Goal: Transaction & Acquisition: Purchase product/service

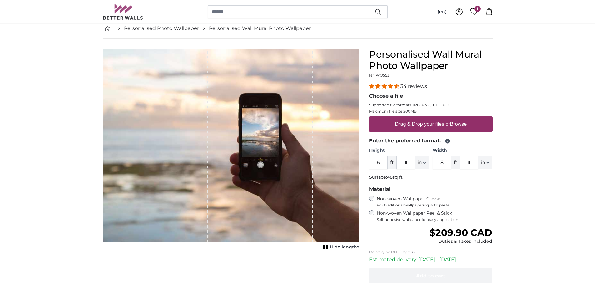
scroll to position [63, 0]
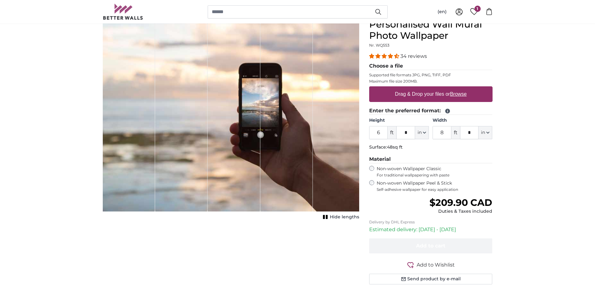
drag, startPoint x: 383, startPoint y: 135, endPoint x: 371, endPoint y: 133, distance: 12.7
click at [371, 133] on input "6" at bounding box center [378, 132] width 19 height 13
type input "8"
drag, startPoint x: 449, startPoint y: 134, endPoint x: 436, endPoint y: 133, distance: 13.5
click at [436, 133] on input "8" at bounding box center [442, 132] width 19 height 13
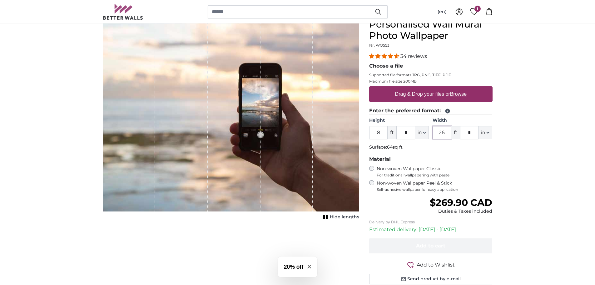
type input "26"
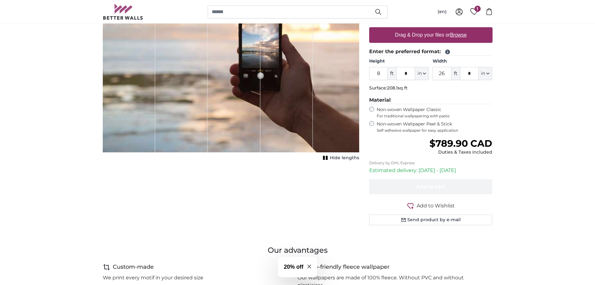
scroll to position [125, 0]
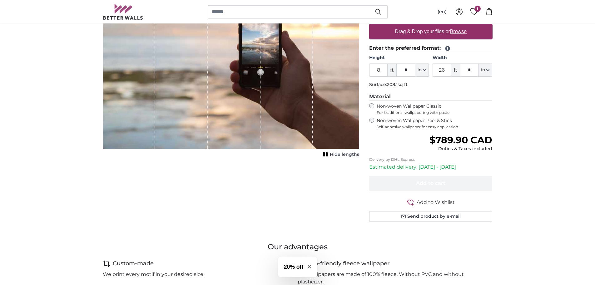
click at [408, 120] on label "Non-woven Wallpaper Peel & Stick Self-adhesive wallpaper for easy application" at bounding box center [435, 124] width 116 height 12
click at [404, 104] on label "Non-woven Wallpaper Classic For traditional wallpapering with paste" at bounding box center [435, 109] width 116 height 12
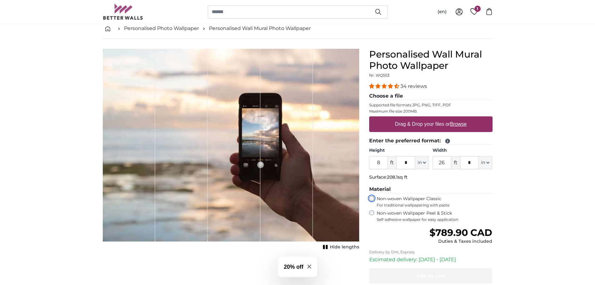
scroll to position [31, 0]
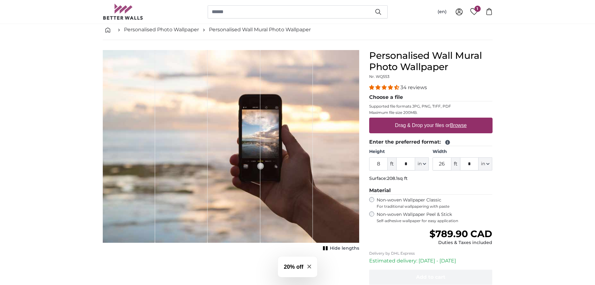
click at [408, 125] on label "Drag & Drop your files or Browse" at bounding box center [431, 125] width 77 height 13
click at [408, 119] on input "Drag & Drop your files or Browse" at bounding box center [430, 119] width 123 height 2
type input "**********"
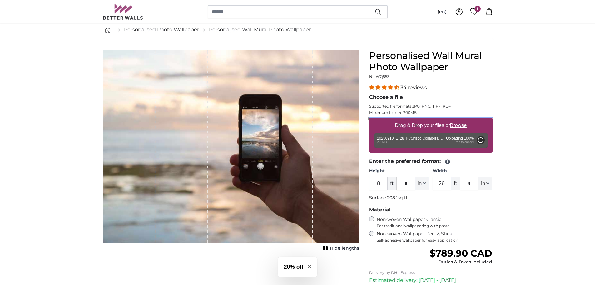
type input "3"
type input "***"
type input "2"
type input "*"
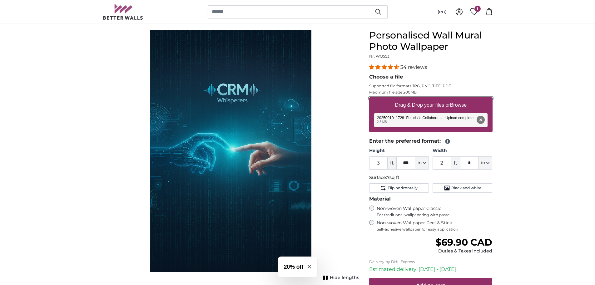
scroll to position [31, 0]
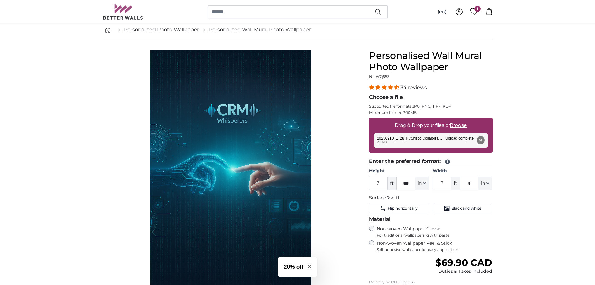
drag, startPoint x: 246, startPoint y: 183, endPoint x: 286, endPoint y: 132, distance: 64.5
click at [286, 132] on div "1 of 1" at bounding box center [231, 171] width 162 height 242
drag, startPoint x: 292, startPoint y: 140, endPoint x: 230, endPoint y: 148, distance: 62.6
click at [231, 148] on div "1 of 1" at bounding box center [231, 171] width 162 height 242
drag, startPoint x: 383, startPoint y: 183, endPoint x: 362, endPoint y: 184, distance: 21.3
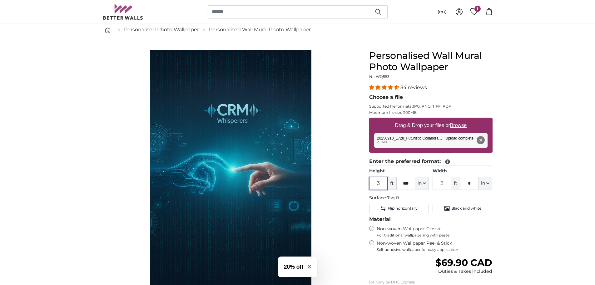
click at [362, 184] on product-detail "Cancel Crop image Hide lengths Personalised Wall Mural Photo Wallpaper Nr. WQ55…" at bounding box center [298, 199] width 400 height 319
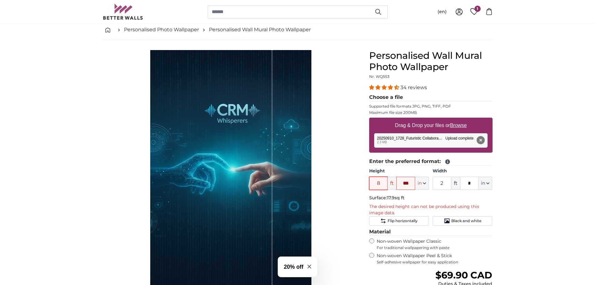
type input "8"
drag, startPoint x: 413, startPoint y: 183, endPoint x: 396, endPoint y: 183, distance: 17.2
click at [396, 183] on div "8 ft *** in Centimeter (cm) Inches (inch) Feet (ft. in.)" at bounding box center [399, 183] width 60 height 13
type input "*"
drag, startPoint x: 448, startPoint y: 183, endPoint x: 433, endPoint y: 184, distance: 15.0
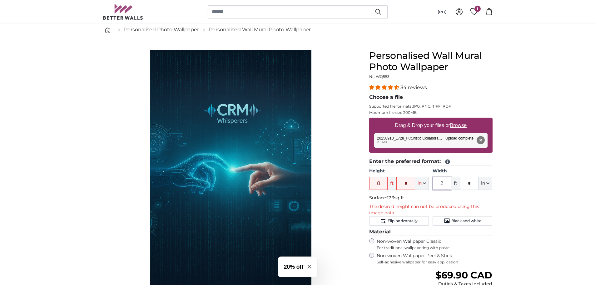
click at [433, 184] on div "Height 8 ft * in Centimeter (cm) Inches (inch) Feet (ft. in.) Width 2 ft * in C…" at bounding box center [430, 179] width 123 height 22
type input "26"
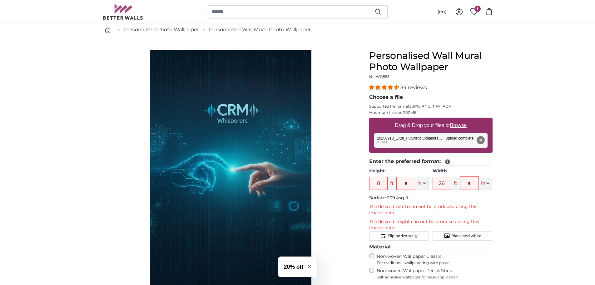
drag, startPoint x: 468, startPoint y: 184, endPoint x: 462, endPoint y: 184, distance: 6.3
click at [462, 184] on input "*" at bounding box center [469, 183] width 19 height 13
type input "*"
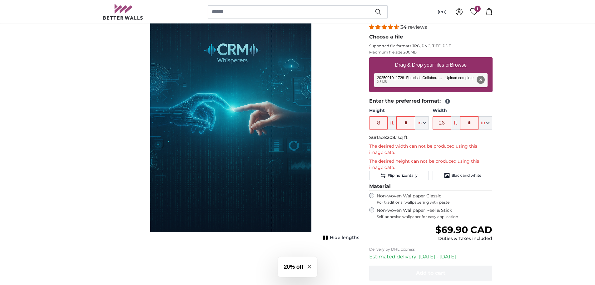
scroll to position [94, 0]
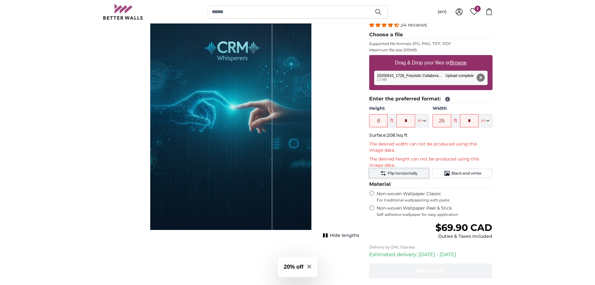
click at [412, 173] on span "Flip horizontally" at bounding box center [403, 173] width 30 height 5
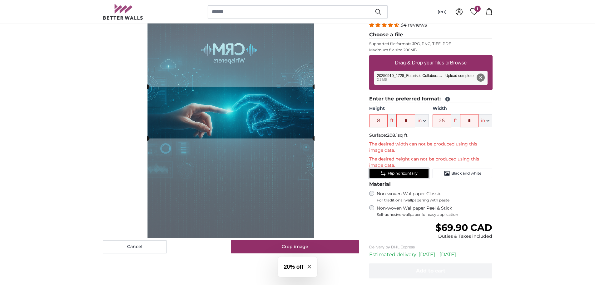
click at [412, 173] on span "Flip horizontally" at bounding box center [403, 173] width 30 height 5
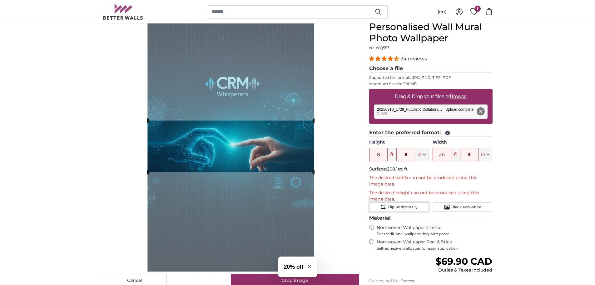
scroll to position [63, 0]
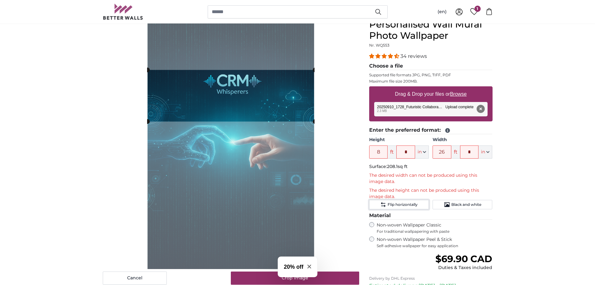
click at [266, 87] on cropper-handle at bounding box center [232, 96] width 168 height 52
click at [0, 0] on slot at bounding box center [0, 0] width 0 height 0
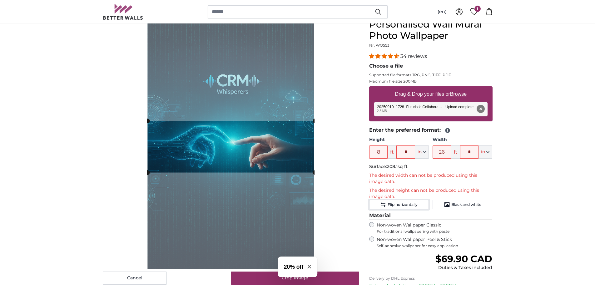
click at [246, 149] on cropper-handle at bounding box center [232, 147] width 168 height 52
click at [363, 174] on div "Cancel Crop image Hide lengths" at bounding box center [231, 187] width 267 height 337
click at [436, 176] on p "The desired width can not be produced using this image data." at bounding box center [430, 178] width 123 height 13
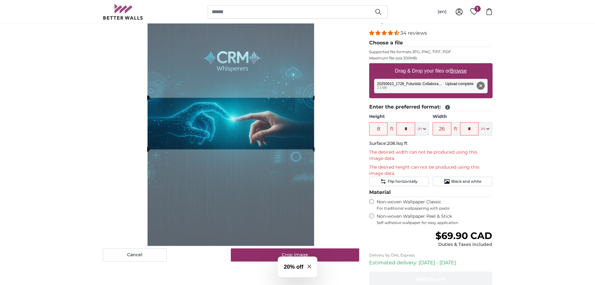
scroll to position [94, 0]
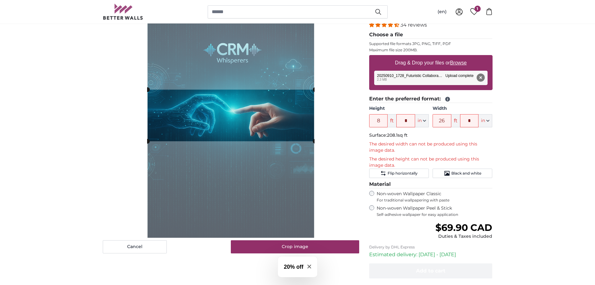
click at [0, 0] on slot at bounding box center [0, 0] width 0 height 0
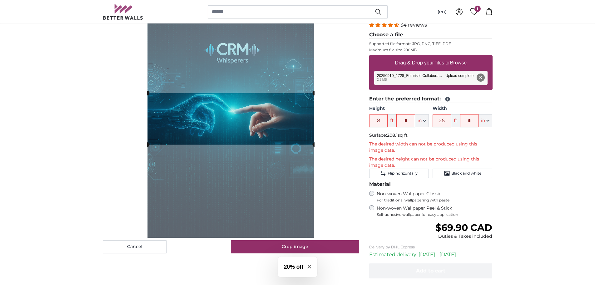
click at [254, 116] on cropper-handle at bounding box center [231, 119] width 168 height 52
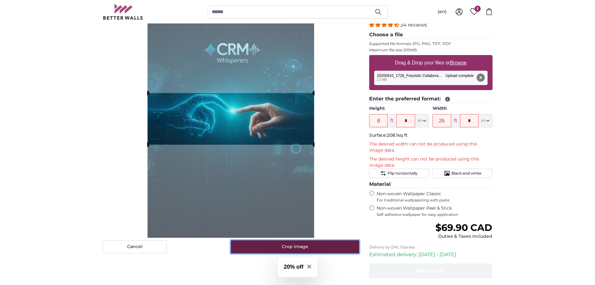
click at [335, 250] on button "Crop image" at bounding box center [295, 246] width 128 height 13
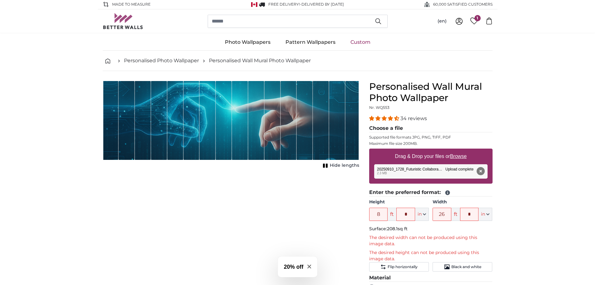
scroll to position [0, 0]
click at [256, 184] on div "Cancel Crop image Hide lengths" at bounding box center [231, 249] width 267 height 337
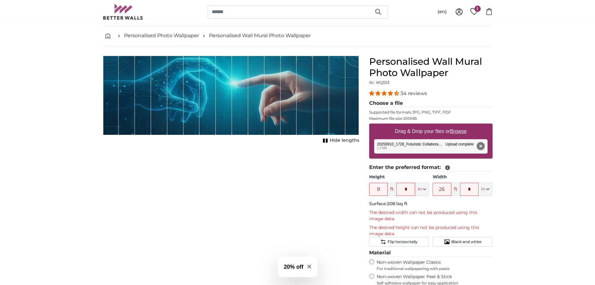
scroll to position [63, 0]
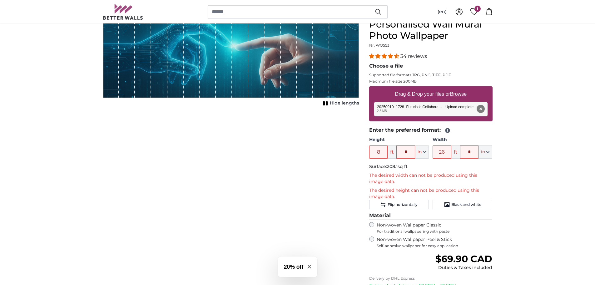
click at [402, 183] on p "The desired width can not be produced using this image data." at bounding box center [430, 178] width 123 height 13
drag, startPoint x: 447, startPoint y: 146, endPoint x: 429, endPoint y: 152, distance: 18.5
click at [429, 152] on div "Height 8 ft * in Centimeter (cm) Inches (inch) Feet (ft. in.) Width 26 ft * in …" at bounding box center [430, 148] width 123 height 22
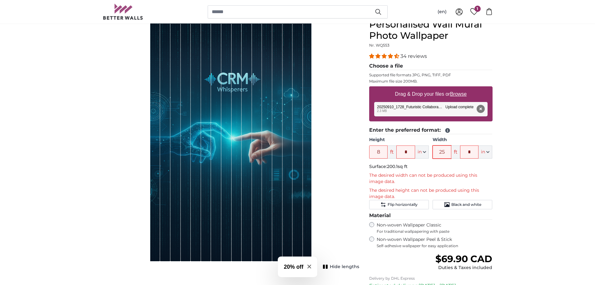
click at [448, 151] on input "25" at bounding box center [442, 151] width 19 height 13
drag, startPoint x: 448, startPoint y: 151, endPoint x: 436, endPoint y: 152, distance: 12.3
click at [436, 152] on input "25" at bounding box center [442, 151] width 19 height 13
click at [422, 175] on p "The desired width can not be produced using this image data." at bounding box center [430, 178] width 123 height 13
drag, startPoint x: 444, startPoint y: 150, endPoint x: 435, endPoint y: 150, distance: 9.1
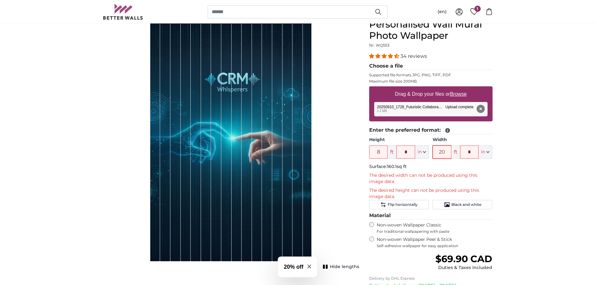
click at [436, 151] on input "20" at bounding box center [442, 151] width 19 height 13
click at [429, 177] on p "The desired width can not be produced using this image data." at bounding box center [430, 178] width 123 height 13
drag, startPoint x: 446, startPoint y: 150, endPoint x: 433, endPoint y: 152, distance: 13.3
click at [433, 152] on input "15" at bounding box center [442, 151] width 19 height 13
type input "10"
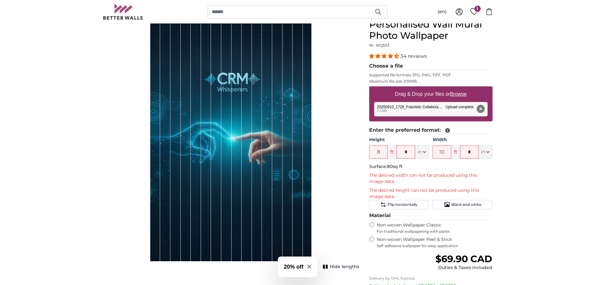
click at [419, 166] on p "Surface: 80sq ft" at bounding box center [430, 166] width 123 height 6
drag, startPoint x: 383, startPoint y: 152, endPoint x: 365, endPoint y: 153, distance: 17.9
click at [365, 153] on div "Personalised Wall Mural Photo Wallpaper Nr. WQ553 34 reviews Choose a file Supp…" at bounding box center [430, 187] width 133 height 337
type input "5"
click at [432, 183] on p "The desired width can not be produced using this image data." at bounding box center [430, 178] width 123 height 13
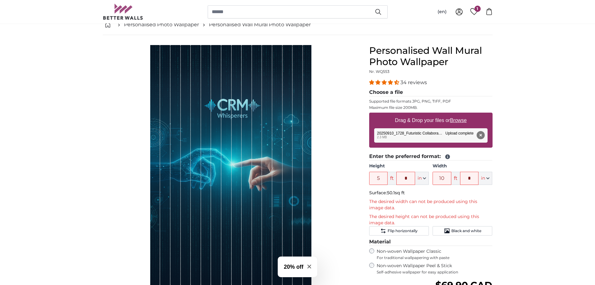
scroll to position [0, 0]
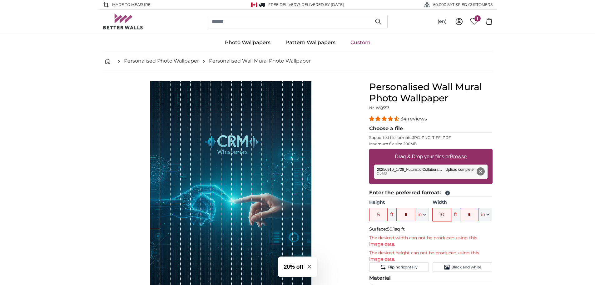
drag, startPoint x: 447, startPoint y: 214, endPoint x: 430, endPoint y: 216, distance: 17.0
click at [430, 216] on div "Height 5 ft * in Centimeter (cm) Inches (inch) Feet (ft. in.) Width 10 ft * in …" at bounding box center [430, 210] width 123 height 22
type input "5"
click at [412, 236] on p "The desired width can not be produced using this image data." at bounding box center [430, 241] width 123 height 13
click at [231, 60] on link "Personalised Wall Mural Photo Wallpaper" at bounding box center [260, 61] width 102 height 8
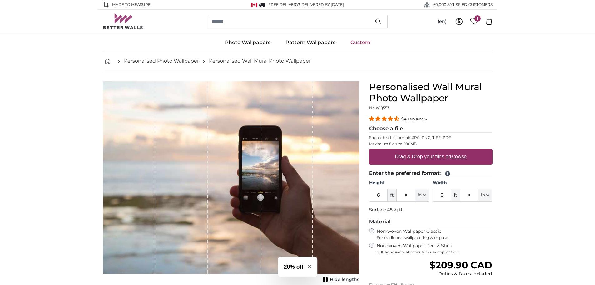
click at [462, 157] on u "Browse" at bounding box center [458, 156] width 17 height 5
click at [462, 151] on input "Drag & Drop your files or Browse" at bounding box center [430, 150] width 123 height 2
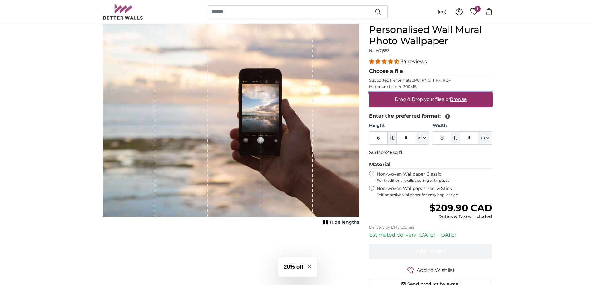
scroll to position [63, 0]
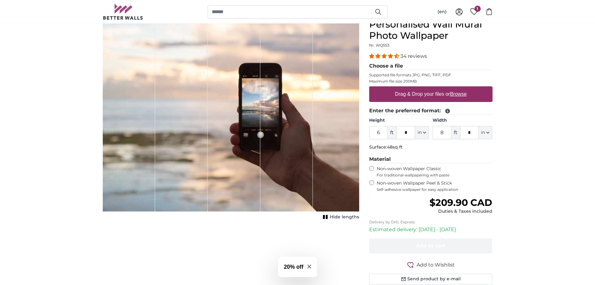
click at [456, 95] on u "Browse" at bounding box center [458, 93] width 17 height 5
click at [456, 88] on input "Drag & Drop your files or Browse" at bounding box center [430, 87] width 123 height 2
type input "**********"
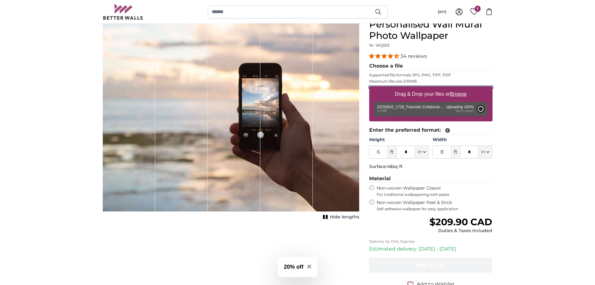
type input "3"
type input "***"
type input "2"
type input "*"
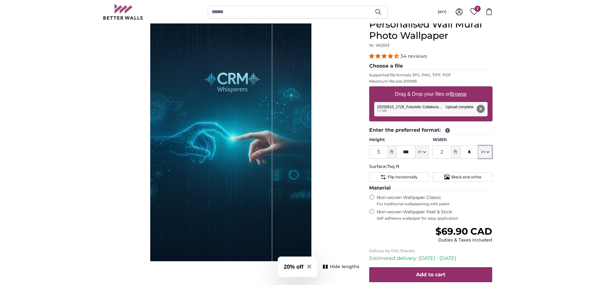
click at [488, 152] on icon "button" at bounding box center [488, 151] width 3 height 1
drag, startPoint x: 450, startPoint y: 153, endPoint x: 428, endPoint y: 153, distance: 21.6
click at [428, 153] on div "Height 3 ft *** in Centimeter (cm) Inches (inch) Feet (ft. in.) Width 2 ft * in…" at bounding box center [430, 148] width 123 height 22
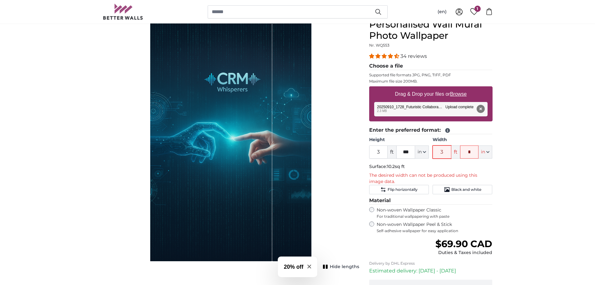
type input "3"
drag, startPoint x: 234, startPoint y: 180, endPoint x: 191, endPoint y: 181, distance: 43.1
click at [191, 181] on div "1 of 1" at bounding box center [211, 140] width 122 height 242
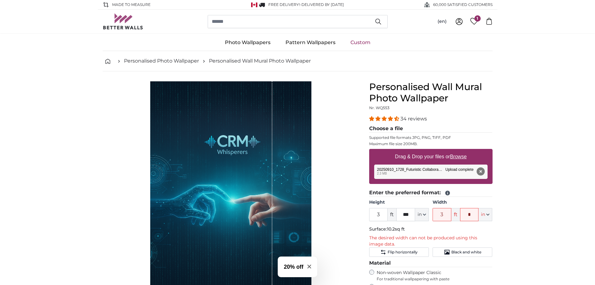
click at [417, 166] on div "Remove Retry Remove Upload Cancel Retry Remove 20250910_1728_Futuristic Collabo…" at bounding box center [430, 171] width 113 height 14
click at [482, 172] on button "Remove" at bounding box center [481, 171] width 8 height 8
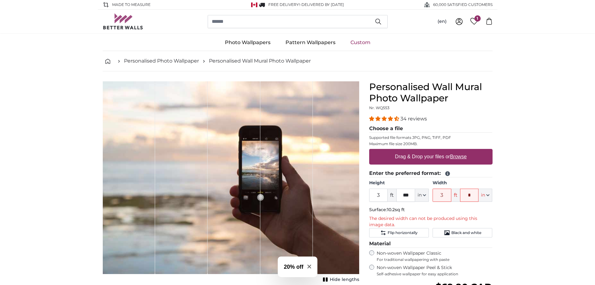
click at [462, 156] on u "Browse" at bounding box center [458, 156] width 17 height 5
click at [462, 151] on input "Drag & Drop your files or Browse" at bounding box center [430, 150] width 123 height 2
type input "**********"
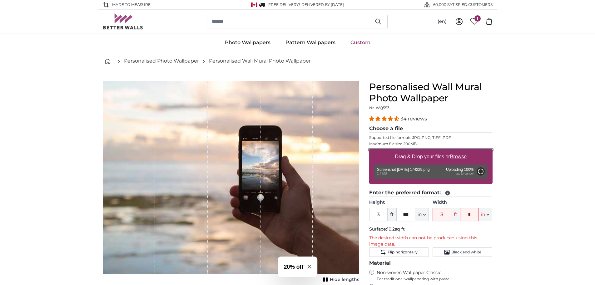
type input "2"
type input "***"
type input "2"
type input "***"
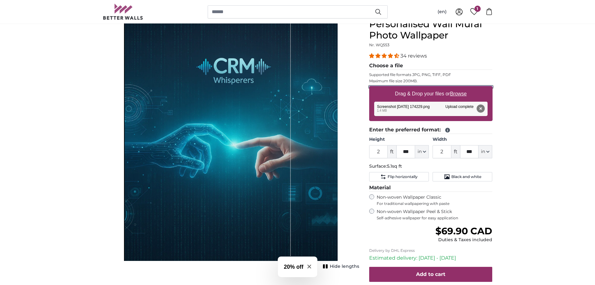
scroll to position [63, 0]
drag, startPoint x: 381, startPoint y: 152, endPoint x: 373, endPoint y: 153, distance: 7.9
click at [373, 153] on input "2" at bounding box center [378, 151] width 19 height 13
type input "3"
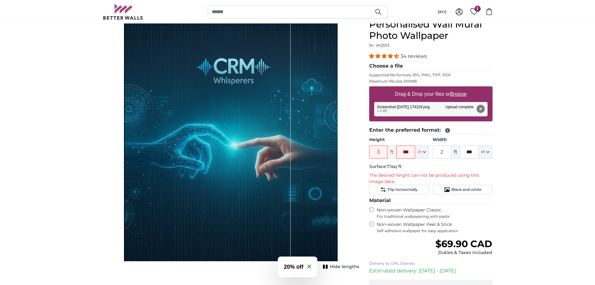
click at [431, 165] on p "Surface: 7.1sq ft" at bounding box center [430, 166] width 123 height 6
drag, startPoint x: 447, startPoint y: 152, endPoint x: 437, endPoint y: 152, distance: 9.4
click at [437, 152] on input "2" at bounding box center [442, 151] width 19 height 13
type input "3"
click at [421, 168] on p "Surface: 7.1sq ft" at bounding box center [430, 166] width 123 height 6
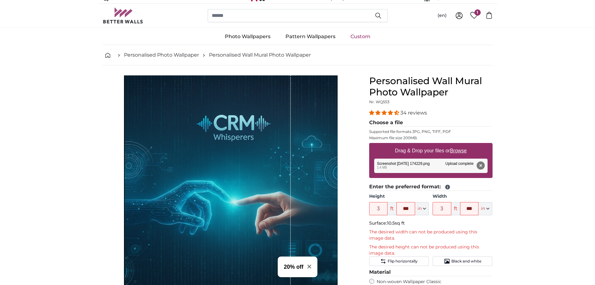
scroll to position [0, 0]
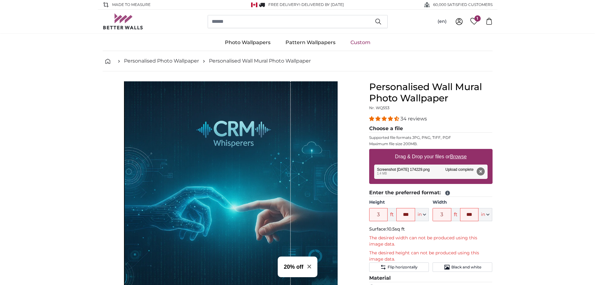
click at [478, 170] on button "Remove" at bounding box center [481, 171] width 8 height 8
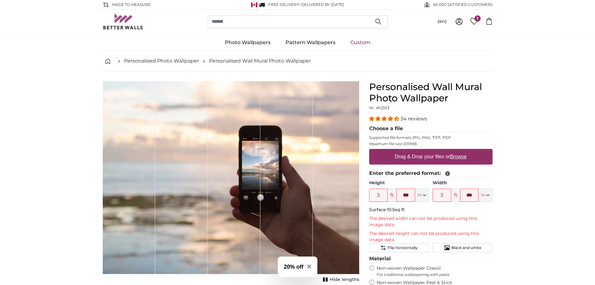
click at [459, 154] on u "Browse" at bounding box center [458, 156] width 17 height 5
click at [459, 151] on input "Drag & Drop your files or Browse" at bounding box center [430, 150] width 123 height 2
type input "**********"
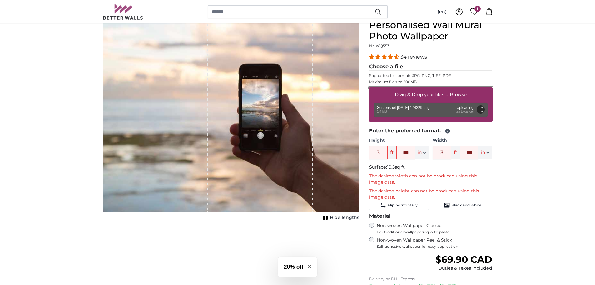
scroll to position [63, 0]
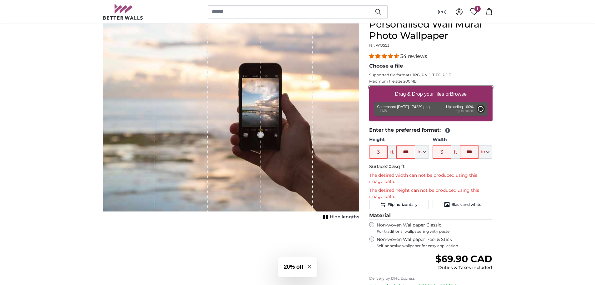
type input "2"
type input "***"
type input "2"
type input "***"
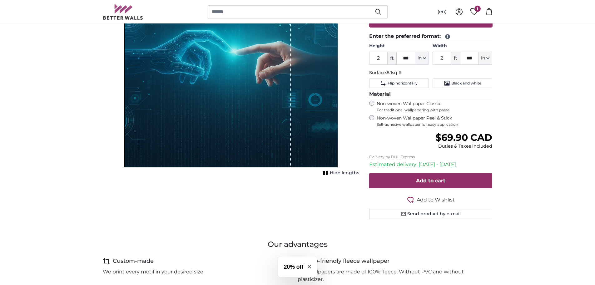
scroll to position [94, 0]
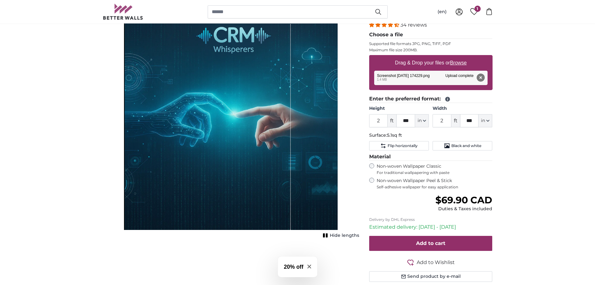
click at [478, 76] on button "Remove" at bounding box center [481, 77] width 8 height 8
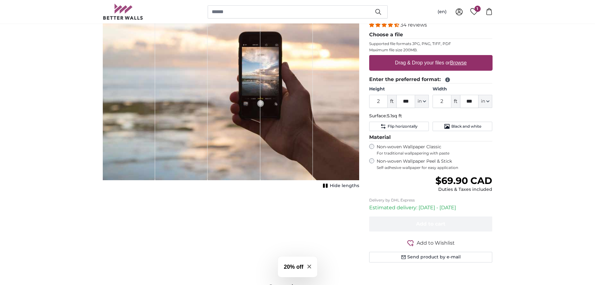
click at [457, 60] on u "Browse" at bounding box center [458, 62] width 17 height 5
click at [457, 57] on input "Drag & Drop your files or Browse" at bounding box center [430, 56] width 123 height 2
type input "**********"
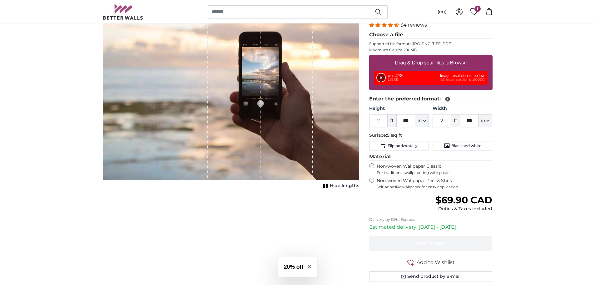
click at [378, 77] on button "Remove" at bounding box center [381, 77] width 8 height 8
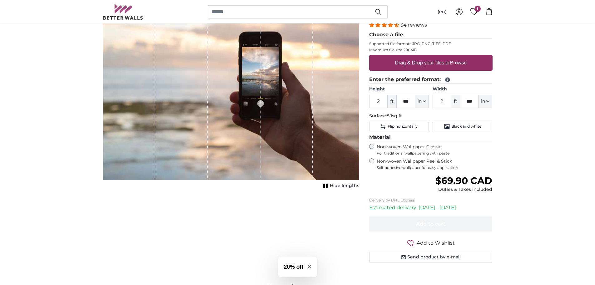
click at [458, 65] on u "Browse" at bounding box center [458, 62] width 17 height 5
click at [458, 57] on input "Drag & Drop your files or Browse" at bounding box center [430, 56] width 123 height 2
type input "**********"
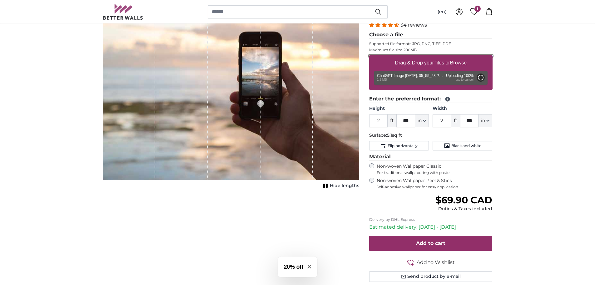
type input "2"
type input "*"
type input "3"
type input "*"
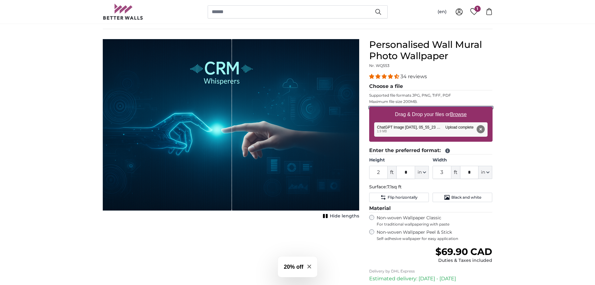
scroll to position [31, 0]
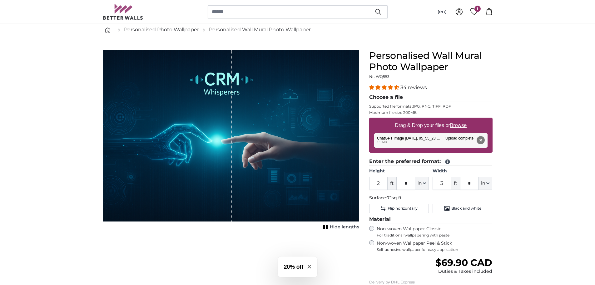
drag, startPoint x: 170, startPoint y: 103, endPoint x: 199, endPoint y: 105, distance: 29.1
click at [199, 105] on div "1 of 1" at bounding box center [167, 135] width 129 height 171
click at [392, 183] on span "ft" at bounding box center [392, 183] width 9 height 13
drag, startPoint x: 381, startPoint y: 183, endPoint x: 369, endPoint y: 184, distance: 11.9
click at [369, 184] on div "Personalised Wall Mural Photo Wallpaper Nr. WQ553 34 reviews Choose a file Supp…" at bounding box center [430, 204] width 133 height 309
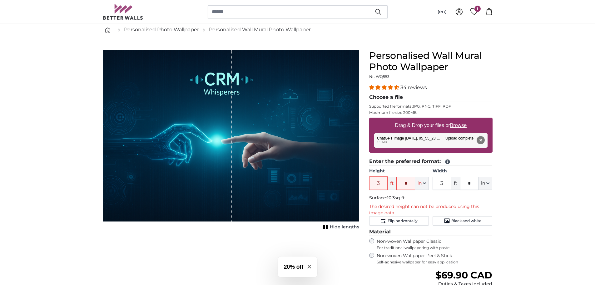
type input "3"
drag, startPoint x: 445, startPoint y: 182, endPoint x: 434, endPoint y: 182, distance: 10.9
click at [434, 182] on input "3" at bounding box center [442, 183] width 19 height 13
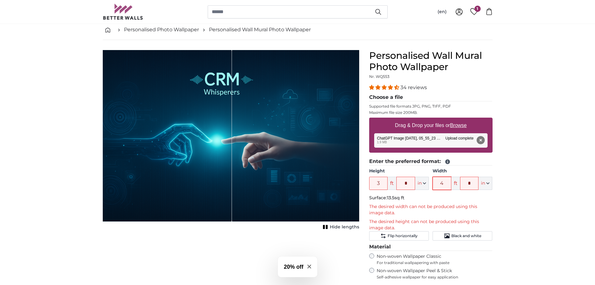
type input "4"
click at [480, 139] on button "Remove" at bounding box center [481, 140] width 8 height 8
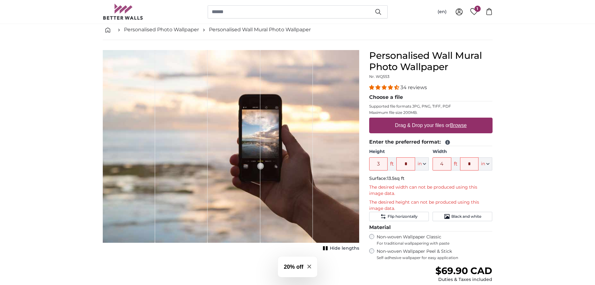
click at [460, 124] on u "Browse" at bounding box center [458, 125] width 17 height 5
click at [460, 119] on input "Drag & Drop your files or Browse" at bounding box center [430, 119] width 123 height 2
type input "**********"
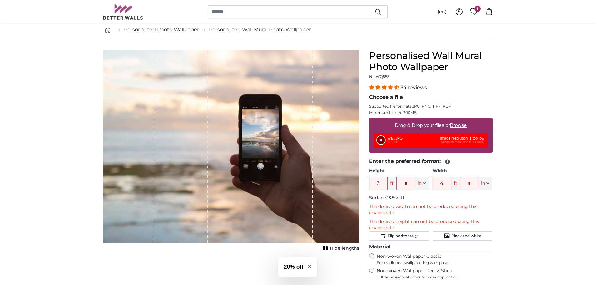
click at [381, 139] on button "Remove" at bounding box center [381, 140] width 8 height 8
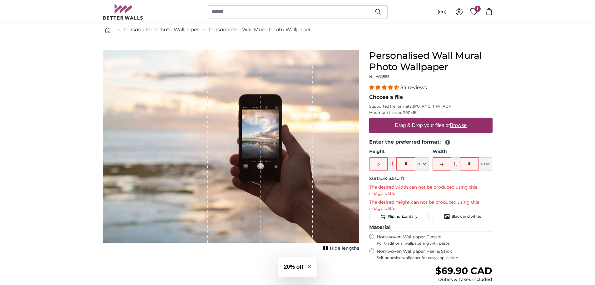
click at [460, 126] on u "Browse" at bounding box center [458, 125] width 17 height 5
click at [460, 119] on input "Drag & Drop your files or Browse" at bounding box center [430, 119] width 123 height 2
type input "**********"
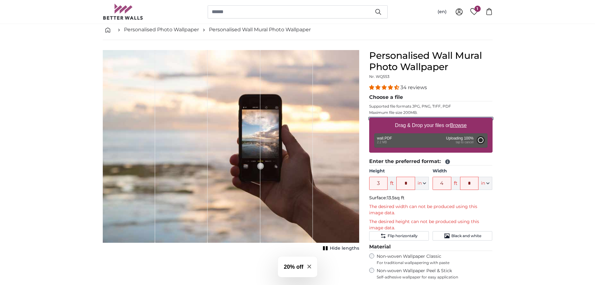
type input "6"
type input "*"
type input "8"
type input "***"
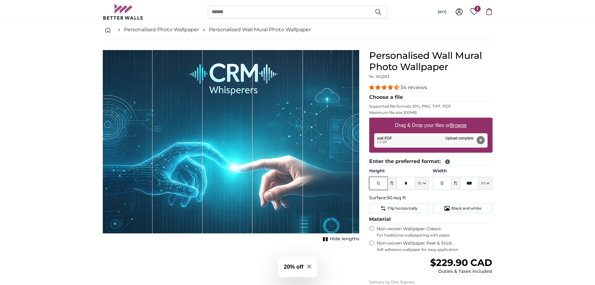
drag, startPoint x: 381, startPoint y: 183, endPoint x: 373, endPoint y: 184, distance: 7.9
click at [373, 184] on input "6" at bounding box center [378, 183] width 19 height 13
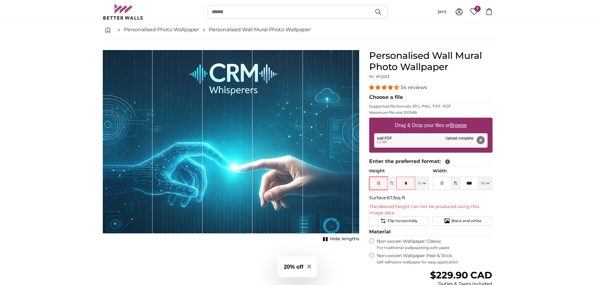
type input "8"
drag, startPoint x: 445, startPoint y: 181, endPoint x: 438, endPoint y: 181, distance: 7.2
click at [438, 181] on input "8" at bounding box center [442, 183] width 19 height 13
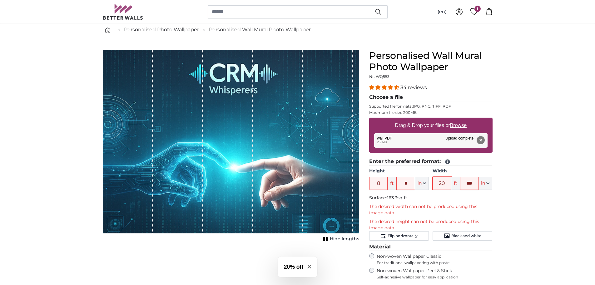
drag, startPoint x: 445, startPoint y: 182, endPoint x: 437, endPoint y: 182, distance: 8.4
click at [437, 182] on input "20" at bounding box center [442, 183] width 19 height 13
click at [437, 182] on input "10" at bounding box center [442, 183] width 19 height 13
type input "10"
drag, startPoint x: 383, startPoint y: 185, endPoint x: 366, endPoint y: 184, distance: 16.9
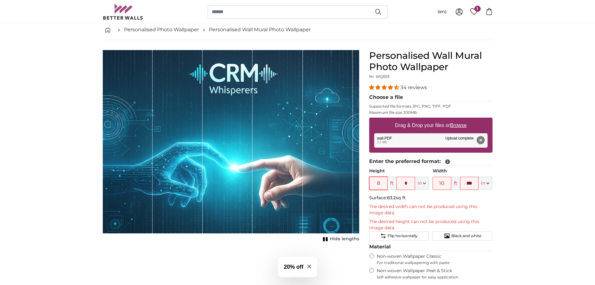
click at [366, 184] on div "Personalised Wall Mural Photo Wallpaper Nr. WQ553 34 reviews Choose a file Supp…" at bounding box center [430, 218] width 133 height 337
click at [416, 199] on p "Surface: 72.8sq ft" at bounding box center [430, 198] width 123 height 6
click at [442, 182] on input "10" at bounding box center [442, 183] width 19 height 13
drag, startPoint x: 386, startPoint y: 183, endPoint x: 354, endPoint y: 186, distance: 32.3
click at [354, 186] on product-detail "Cancel Crop image Hide lengths Personalised Wall Mural Photo Wallpaper Nr. WQ55…" at bounding box center [298, 213] width 400 height 347
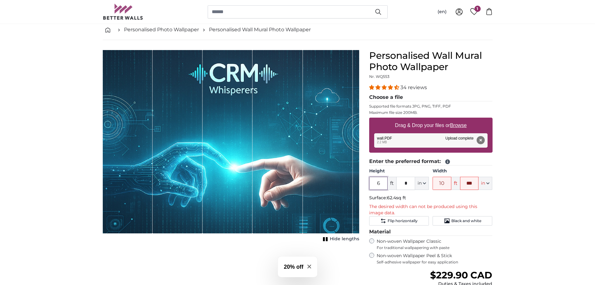
type input "6"
drag, startPoint x: 443, startPoint y: 184, endPoint x: 430, endPoint y: 186, distance: 13.4
click at [430, 186] on div "Height 6 ft * in Centimeter (cm) Inches (inch) Feet (ft. in.) Width 10 ft *** i…" at bounding box center [430, 179] width 123 height 22
type input "9"
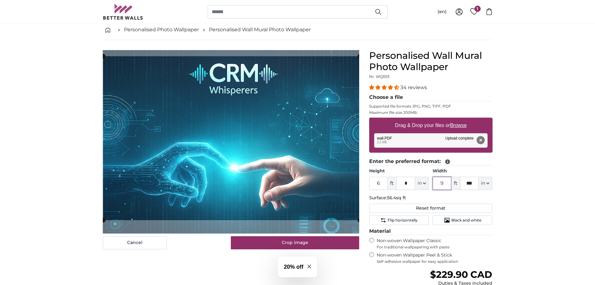
click at [232, 152] on cropper-handle at bounding box center [231, 138] width 257 height 164
click at [319, 157] on cropper-handle at bounding box center [231, 138] width 257 height 164
click at [485, 140] on button "Remove" at bounding box center [481, 140] width 8 height 8
type input "8"
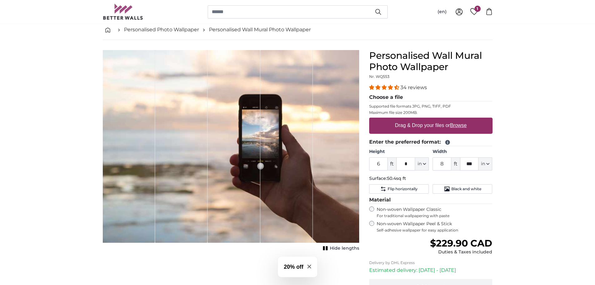
click at [484, 140] on legend "Enter the preferred format:" at bounding box center [430, 142] width 123 height 8
click at [462, 124] on u "Browse" at bounding box center [458, 125] width 17 height 5
click at [462, 119] on input "Drag & Drop your files or Browse" at bounding box center [430, 119] width 123 height 2
type input "**********"
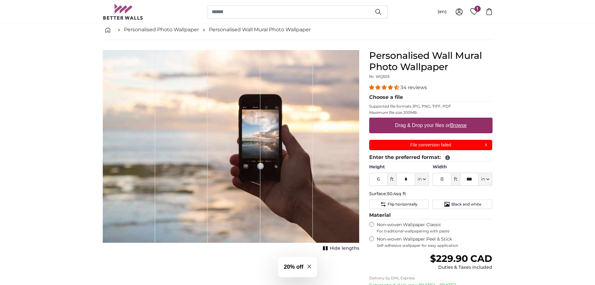
click at [464, 128] on u "Browse" at bounding box center [458, 125] width 17 height 5
click at [464, 119] on input "Drag & Drop your files or Browse" at bounding box center [430, 119] width 123 height 2
type input "**********"
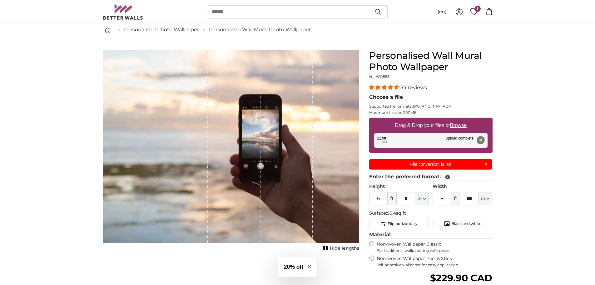
click at [480, 140] on button "Remove" at bounding box center [481, 140] width 8 height 8
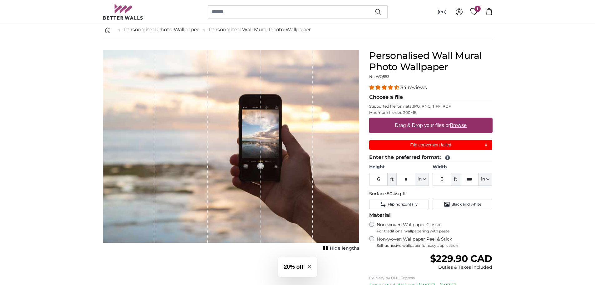
click at [458, 125] on u "Browse" at bounding box center [458, 125] width 17 height 5
click at [458, 119] on input "Drag & Drop your files or Browse" at bounding box center [430, 119] width 123 height 2
type input "**********"
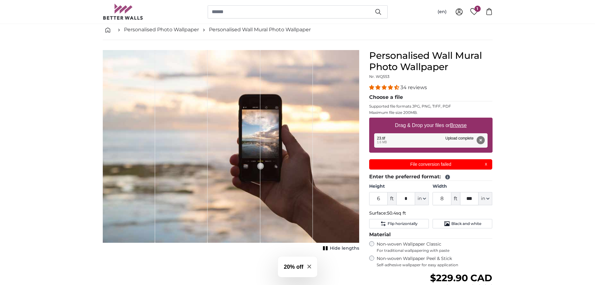
click at [458, 124] on u "Browse" at bounding box center [458, 125] width 17 height 5
click at [458, 119] on input "Drag & Drop your files or Browse" at bounding box center [430, 119] width 123 height 2
type input "**********"
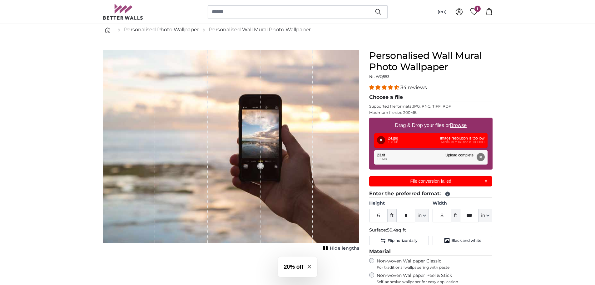
click at [461, 123] on u "Browse" at bounding box center [458, 125] width 17 height 5
click at [461, 119] on input "Drag & Drop your files or Browse" at bounding box center [430, 119] width 123 height 2
type input "**********"
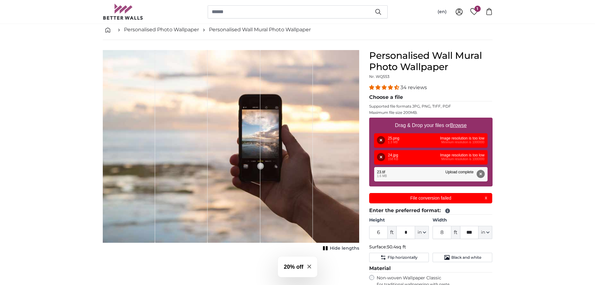
click at [466, 123] on u "Browse" at bounding box center [458, 125] width 17 height 5
click at [466, 119] on input "Drag & Drop your files or Browse" at bounding box center [430, 119] width 123 height 2
type input "**********"
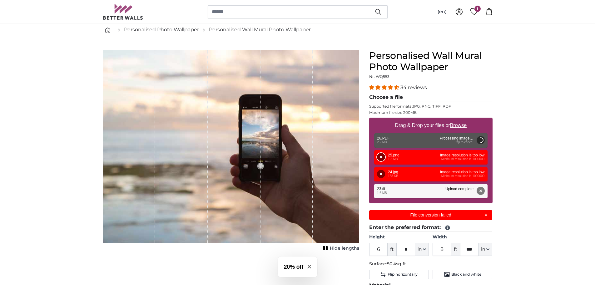
click at [378, 157] on button "Remove" at bounding box center [381, 157] width 8 height 8
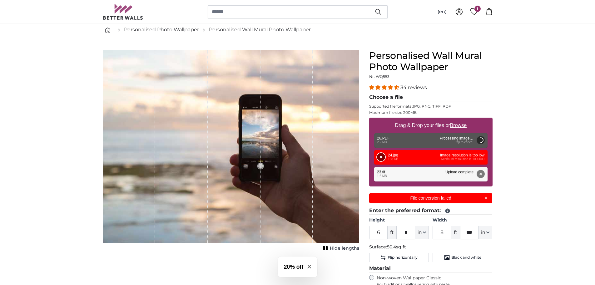
click at [378, 159] on button "Remove" at bounding box center [381, 157] width 8 height 8
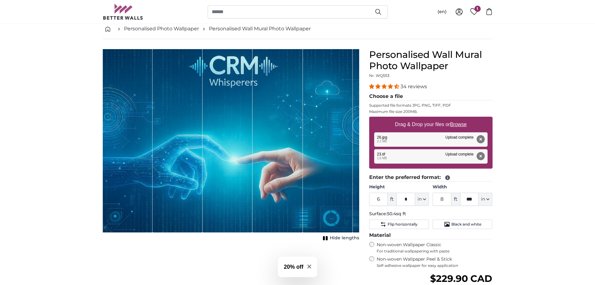
scroll to position [31, 0]
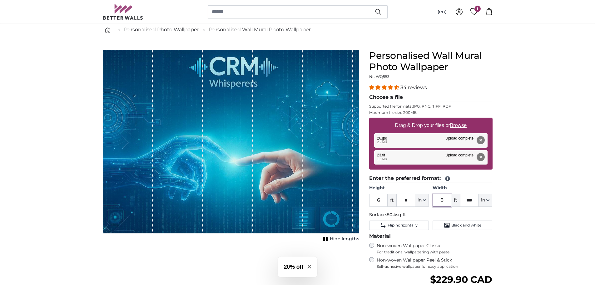
drag, startPoint x: 446, startPoint y: 201, endPoint x: 440, endPoint y: 200, distance: 5.7
click at [440, 200] on input "8" at bounding box center [442, 199] width 19 height 13
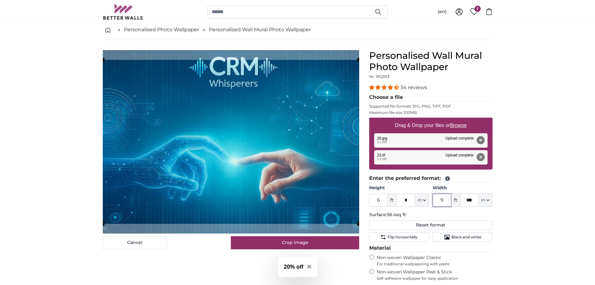
type input "9"
drag, startPoint x: 383, startPoint y: 202, endPoint x: 372, endPoint y: 202, distance: 10.3
click at [372, 202] on input "6" at bounding box center [378, 199] width 19 height 13
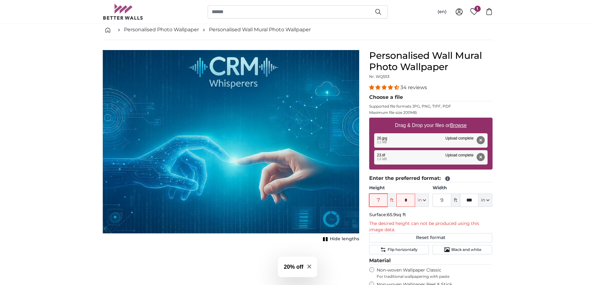
drag, startPoint x: 374, startPoint y: 203, endPoint x: 370, endPoint y: 203, distance: 4.4
click at [370, 203] on input "7" at bounding box center [378, 199] width 19 height 13
type input "6"
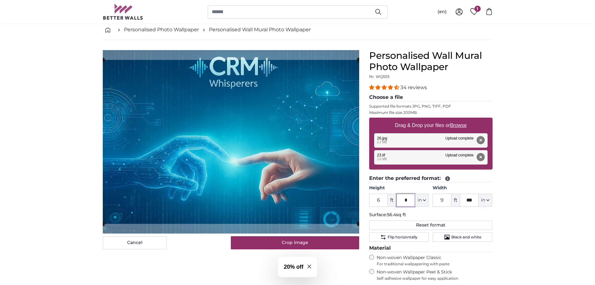
drag, startPoint x: 410, startPoint y: 200, endPoint x: 402, endPoint y: 200, distance: 7.8
click at [402, 200] on input "*" at bounding box center [406, 199] width 19 height 13
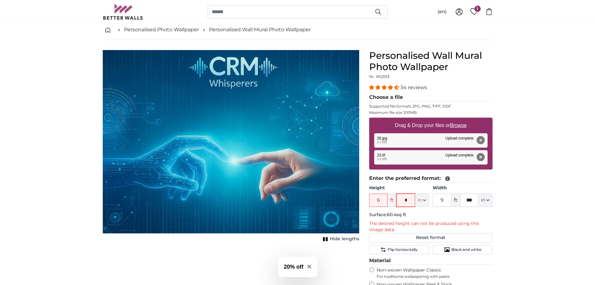
drag, startPoint x: 408, startPoint y: 201, endPoint x: 400, endPoint y: 202, distance: 8.4
click at [400, 202] on input "*" at bounding box center [406, 199] width 19 height 13
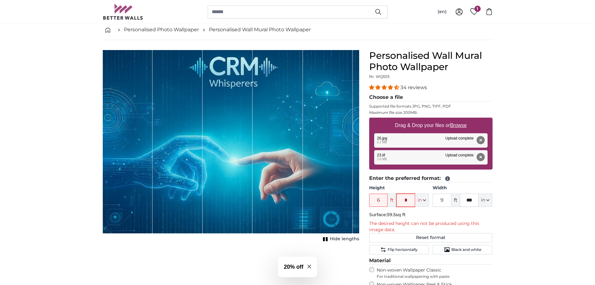
drag, startPoint x: 413, startPoint y: 201, endPoint x: 404, endPoint y: 202, distance: 9.1
click at [404, 202] on input "*" at bounding box center [406, 199] width 19 height 13
drag, startPoint x: 409, startPoint y: 201, endPoint x: 403, endPoint y: 201, distance: 6.6
click at [403, 201] on input "*" at bounding box center [406, 199] width 19 height 13
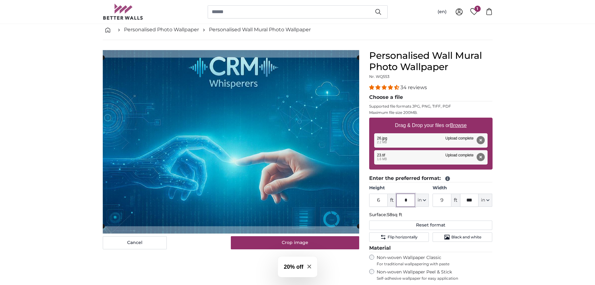
type input "*"
drag, startPoint x: 446, startPoint y: 201, endPoint x: 439, endPoint y: 201, distance: 7.5
click at [439, 201] on input "9" at bounding box center [442, 199] width 19 height 13
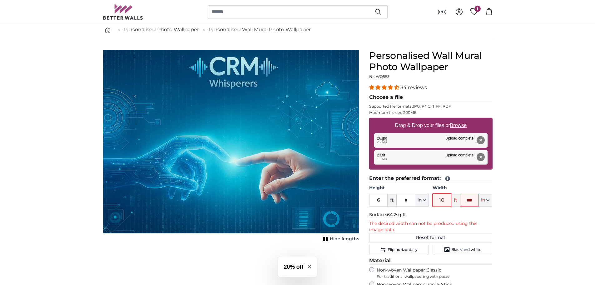
type input "10"
drag, startPoint x: 474, startPoint y: 201, endPoint x: 463, endPoint y: 201, distance: 10.9
click at [463, 201] on input "***" at bounding box center [469, 199] width 19 height 13
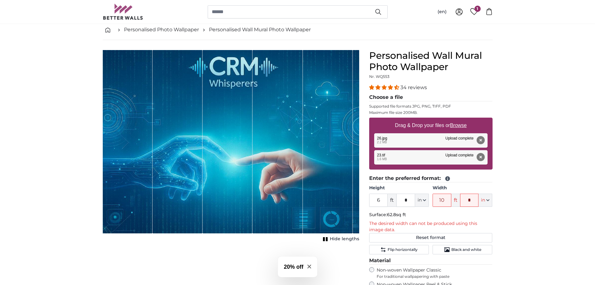
drag, startPoint x: 469, startPoint y: 199, endPoint x: 460, endPoint y: 199, distance: 9.4
click at [460, 199] on div "10 ft * in Centimeter (cm) Inches (inch) Feet (ft. in.)" at bounding box center [463, 199] width 60 height 13
type input "*"
drag, startPoint x: 530, startPoint y: 186, endPoint x: 491, endPoint y: 191, distance: 39.7
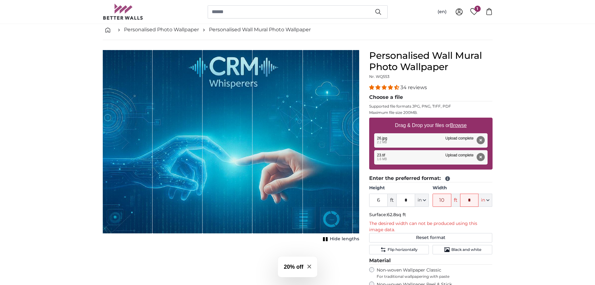
click at [441, 199] on input "10" at bounding box center [442, 199] width 19 height 13
type input "9"
drag, startPoint x: 517, startPoint y: 183, endPoint x: 514, endPoint y: 184, distance: 3.2
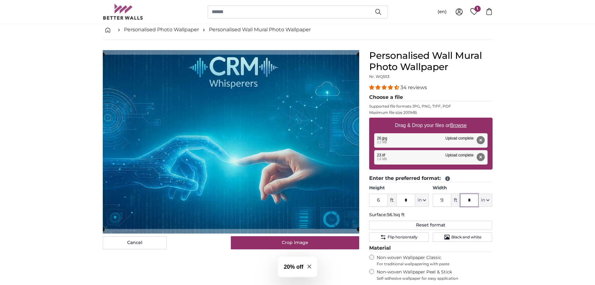
drag, startPoint x: 474, startPoint y: 199, endPoint x: 460, endPoint y: 200, distance: 14.1
click at [460, 200] on input "*" at bounding box center [469, 199] width 19 height 13
drag, startPoint x: 540, startPoint y: 182, endPoint x: 518, endPoint y: 189, distance: 23.3
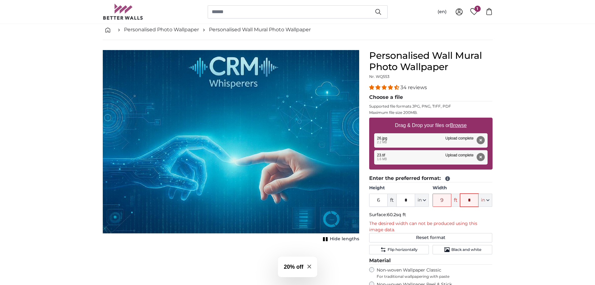
drag, startPoint x: 473, startPoint y: 199, endPoint x: 465, endPoint y: 200, distance: 8.2
click at [465, 200] on input "*" at bounding box center [469, 199] width 19 height 13
drag, startPoint x: 536, startPoint y: 188, endPoint x: 507, endPoint y: 196, distance: 30.0
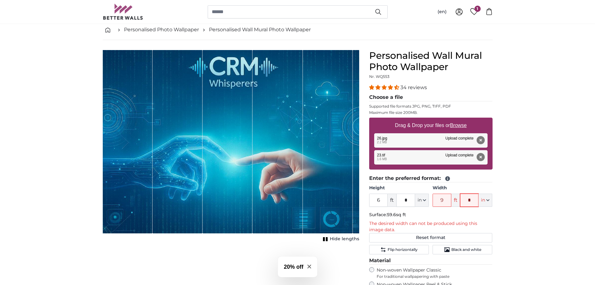
drag, startPoint x: 474, startPoint y: 201, endPoint x: 460, endPoint y: 201, distance: 14.4
click at [460, 201] on div "9 ft * in Centimeter (cm) Inches (inch) Feet (ft. in.)" at bounding box center [463, 199] width 60 height 13
type input "*"
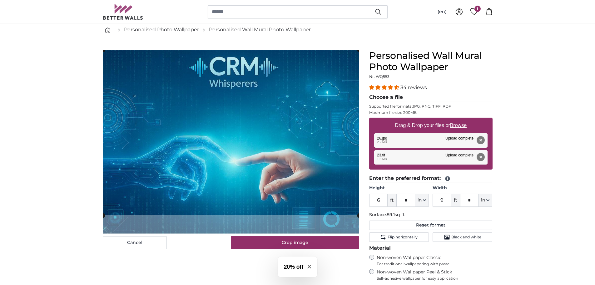
click at [291, 167] on cropper-handle at bounding box center [231, 132] width 257 height 165
click at [484, 140] on button "Remove" at bounding box center [481, 140] width 8 height 8
type input "*"
type input "8"
type input "***"
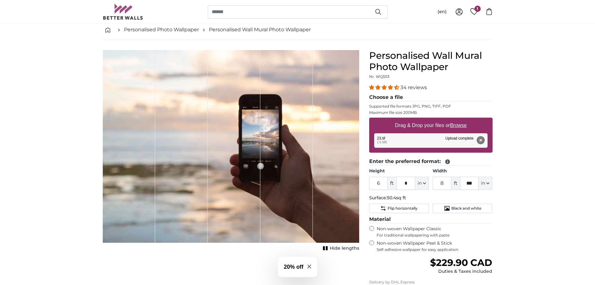
click at [480, 139] on button "Remove" at bounding box center [481, 140] width 8 height 8
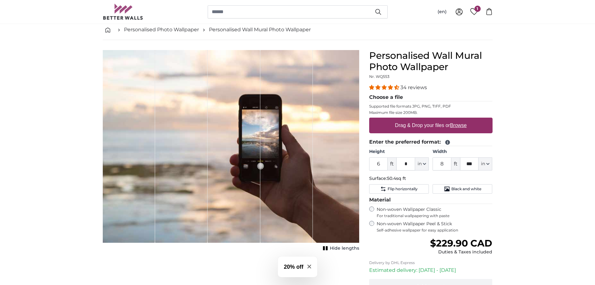
click at [458, 122] on label "Drag & Drop your files or Browse" at bounding box center [431, 125] width 77 height 13
click at [458, 119] on input "Drag & Drop your files or Browse" at bounding box center [430, 119] width 123 height 2
type input "**********"
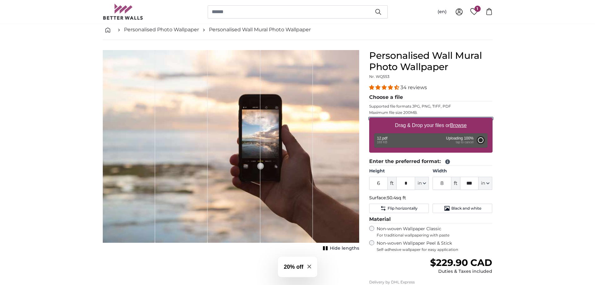
type input "7"
type input "***"
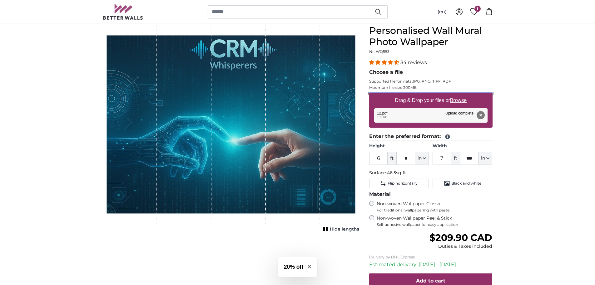
scroll to position [94, 0]
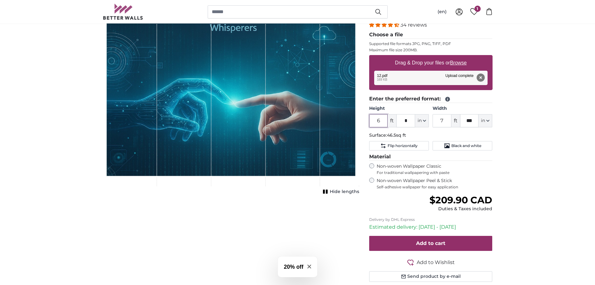
drag, startPoint x: 383, startPoint y: 120, endPoint x: 366, endPoint y: 120, distance: 16.6
click at [366, 120] on div "Personalised Wall Mural Photo Wallpaper Nr. WQ553 34 reviews Choose a file Supp…" at bounding box center [430, 141] width 133 height 309
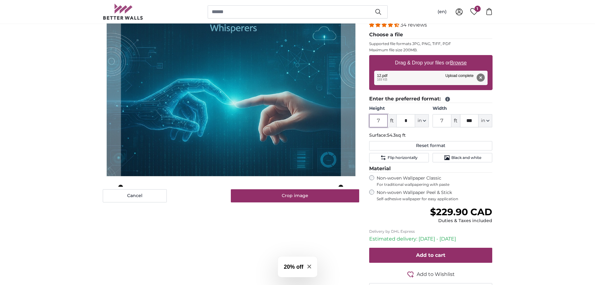
type input "7"
drag, startPoint x: 444, startPoint y: 120, endPoint x: 439, endPoint y: 119, distance: 5.0
click at [439, 119] on input "7" at bounding box center [442, 120] width 19 height 13
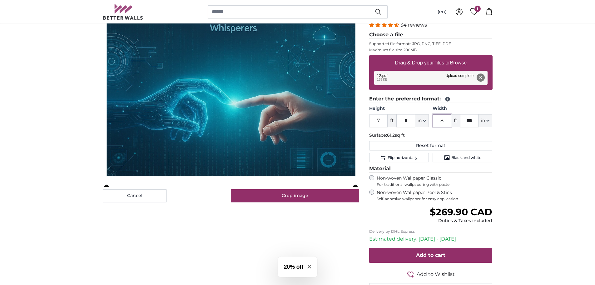
type input "8"
drag, startPoint x: 382, startPoint y: 121, endPoint x: 374, endPoint y: 121, distance: 7.5
click at [374, 121] on input "7" at bounding box center [378, 120] width 19 height 13
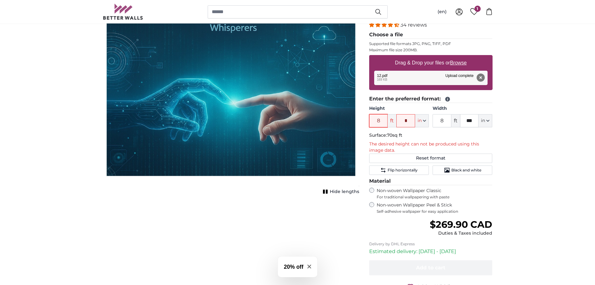
drag, startPoint x: 379, startPoint y: 122, endPoint x: 371, endPoint y: 122, distance: 8.8
click at [371, 122] on input "8" at bounding box center [378, 120] width 19 height 13
type input "7"
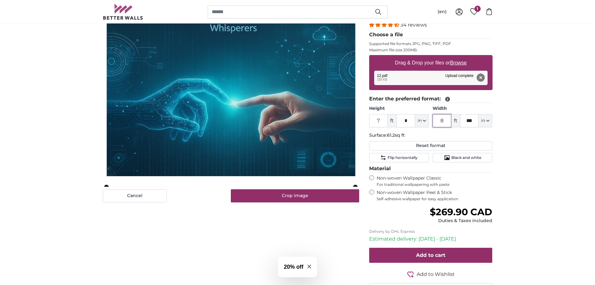
drag, startPoint x: 447, startPoint y: 121, endPoint x: 437, endPoint y: 121, distance: 9.4
click at [437, 121] on input "8" at bounding box center [442, 120] width 19 height 13
click at [445, 133] on p "Surface: 68.2sq ft" at bounding box center [430, 135] width 123 height 6
click at [438, 121] on input "9" at bounding box center [442, 120] width 19 height 13
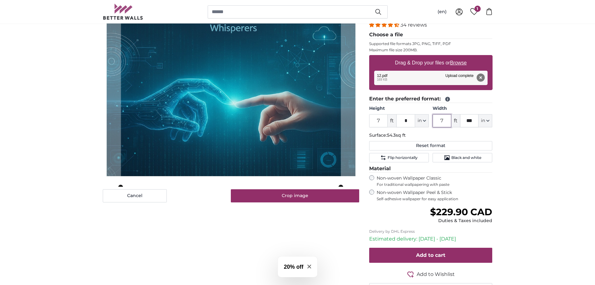
drag, startPoint x: 446, startPoint y: 123, endPoint x: 438, endPoint y: 122, distance: 8.2
click at [438, 122] on input "7" at bounding box center [442, 120] width 19 height 13
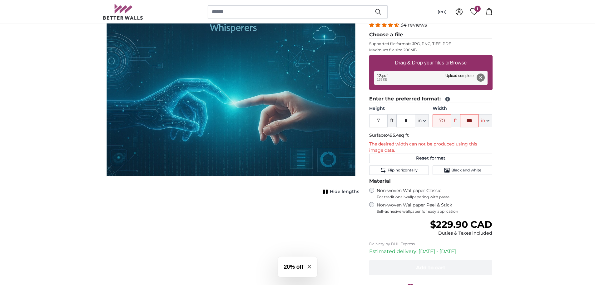
click at [439, 132] on fieldset "Enter the preferred format: Height 7 ft * in Centimeter (cm) Inches (inch) Feet…" at bounding box center [430, 135] width 123 height 80
drag, startPoint x: 444, startPoint y: 121, endPoint x: 436, endPoint y: 122, distance: 7.5
click at [436, 122] on input "70" at bounding box center [442, 120] width 19 height 13
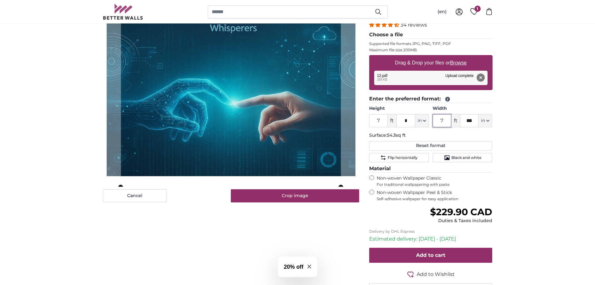
drag, startPoint x: 447, startPoint y: 121, endPoint x: 434, endPoint y: 121, distance: 12.2
click at [434, 121] on input "7" at bounding box center [442, 120] width 19 height 13
click at [433, 134] on p "Surface: 54.3sq ft" at bounding box center [430, 135] width 123 height 6
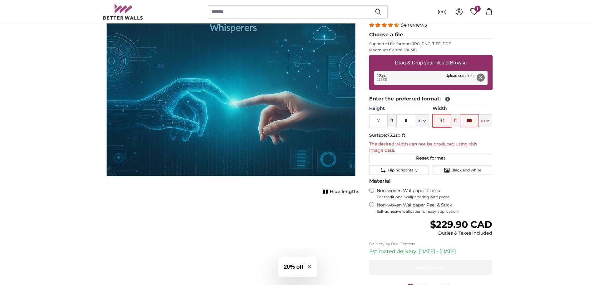
drag, startPoint x: 444, startPoint y: 121, endPoint x: 438, endPoint y: 121, distance: 5.9
click at [438, 121] on input "10" at bounding box center [442, 120] width 19 height 13
type input "9"
click at [435, 133] on p "Surface: 75.2sq ft" at bounding box center [430, 135] width 123 height 6
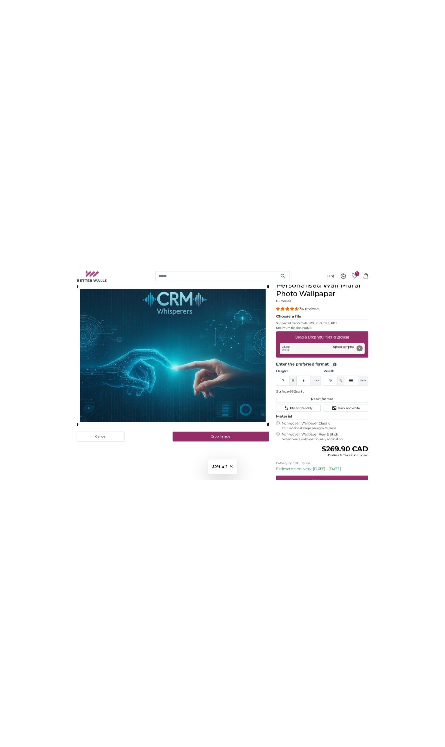
scroll to position [31, 0]
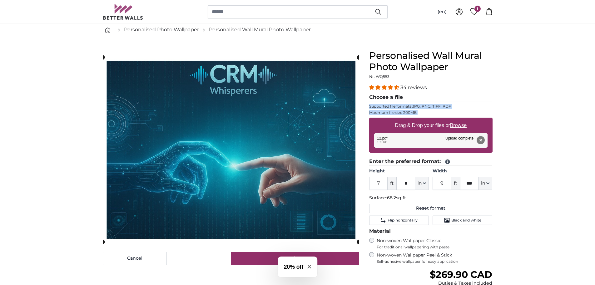
drag, startPoint x: 419, startPoint y: 113, endPoint x: 369, endPoint y: 105, distance: 50.7
click at [369, 105] on fieldset "Choose a file Supported file formats JPG, PNG, TIFF, PDF Maximum file size 200M…" at bounding box center [430, 125] width 123 height 64
copy fieldset "Supported file formats JPG, PNG, TIFF, PDF Maximum file size 200MB."
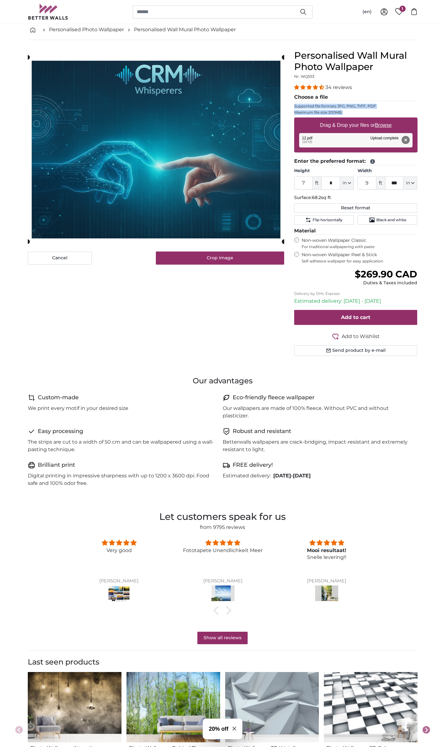
click at [383, 127] on u "Browse" at bounding box center [383, 125] width 17 height 5
click at [383, 119] on input "Drag & Drop your files or Browse" at bounding box center [355, 119] width 123 height 2
type input "**********"
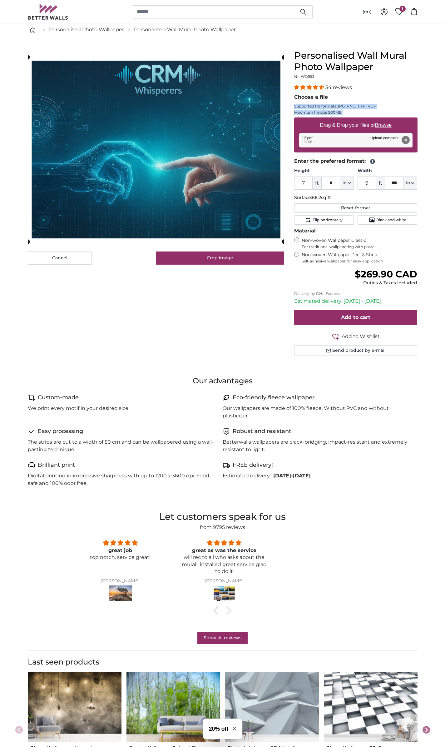
click at [385, 125] on u "Browse" at bounding box center [383, 125] width 17 height 5
click at [385, 119] on input "Drag & Drop your files or Browse" at bounding box center [355, 119] width 123 height 2
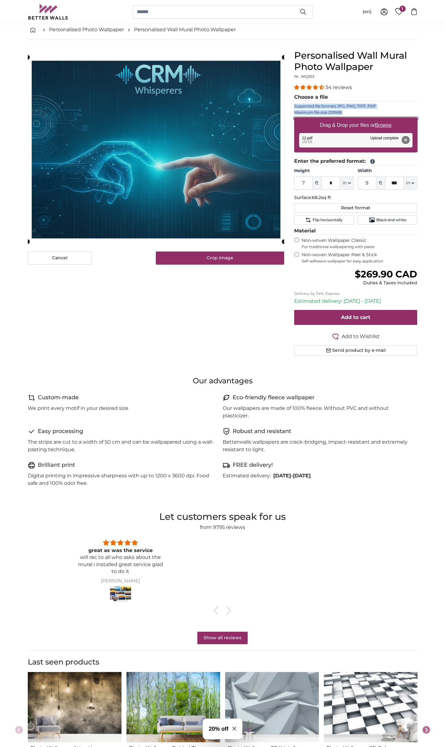
type input "**********"
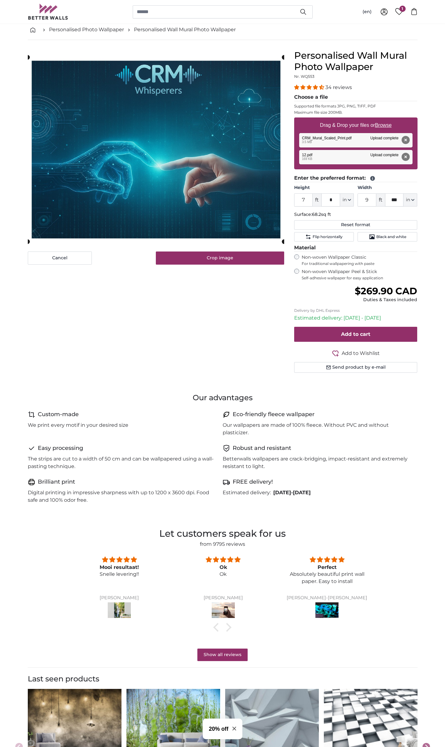
click at [326, 140] on div "Remove Retry Remove Upload Cancel Retry Remove CRM_Mural_Scaled_Print.pdf 3.5 M…" at bounding box center [355, 140] width 113 height 14
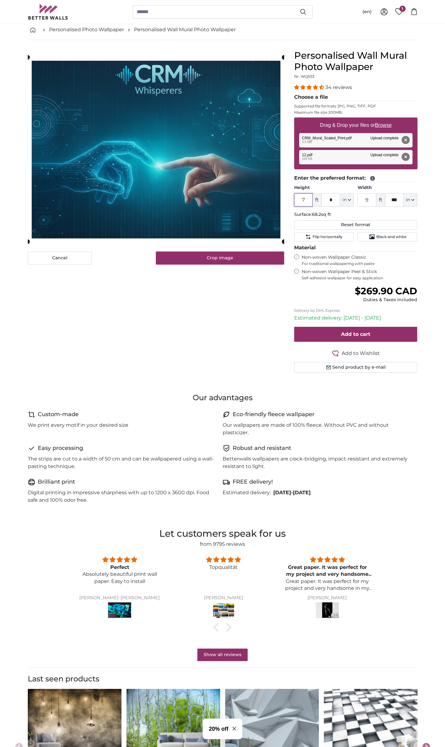
drag, startPoint x: 307, startPoint y: 200, endPoint x: 294, endPoint y: 200, distance: 12.5
click at [294, 200] on input "7" at bounding box center [303, 199] width 19 height 13
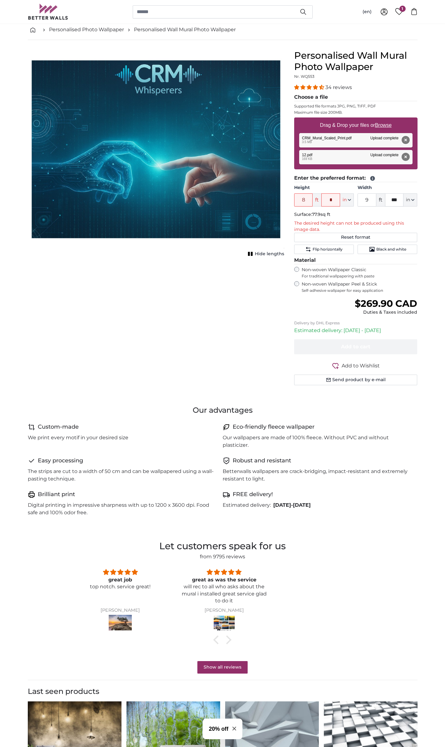
click at [409, 140] on button "Remove" at bounding box center [406, 140] width 8 height 8
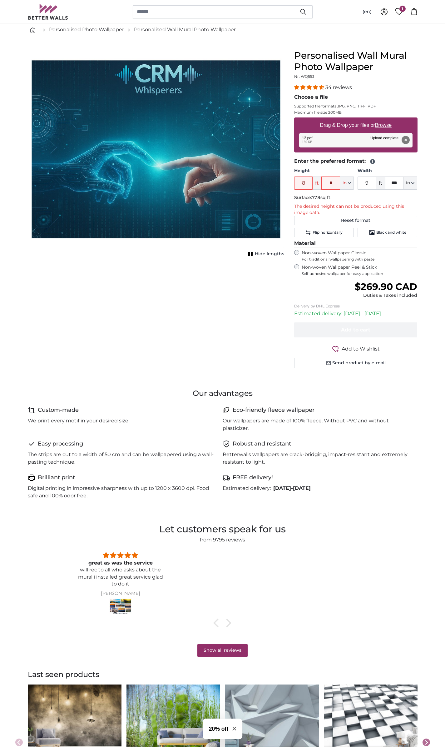
click at [362, 140] on div "Remove Retry Remove Upload Cancel Retry Remove 12.pdf edit 169 KB Upload comple…" at bounding box center [355, 140] width 113 height 14
drag, startPoint x: 306, startPoint y: 182, endPoint x: 294, endPoint y: 185, distance: 12.8
click at [294, 185] on div "Personalised Wall Mural Photo Wallpaper Nr. WQ553 34 reviews Choose a file Supp…" at bounding box center [355, 216] width 133 height 333
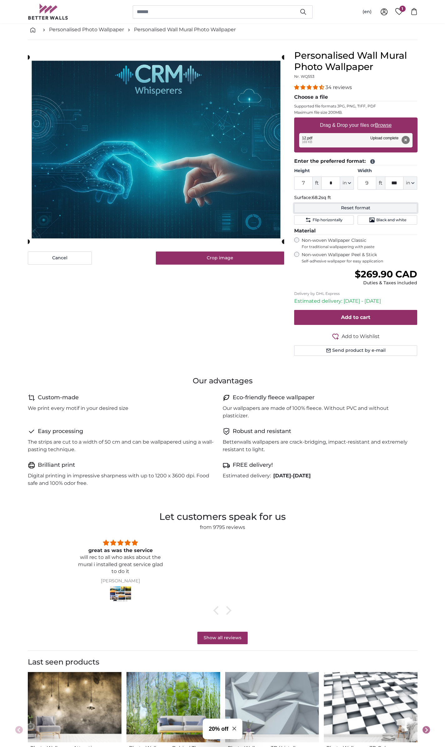
click at [350, 209] on button "Reset format" at bounding box center [355, 207] width 123 height 9
type input "6"
type input "7"
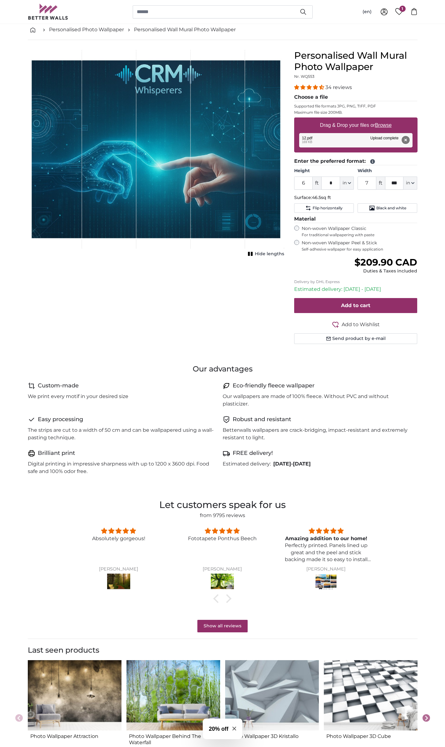
click at [408, 139] on button "Remove" at bounding box center [406, 140] width 8 height 8
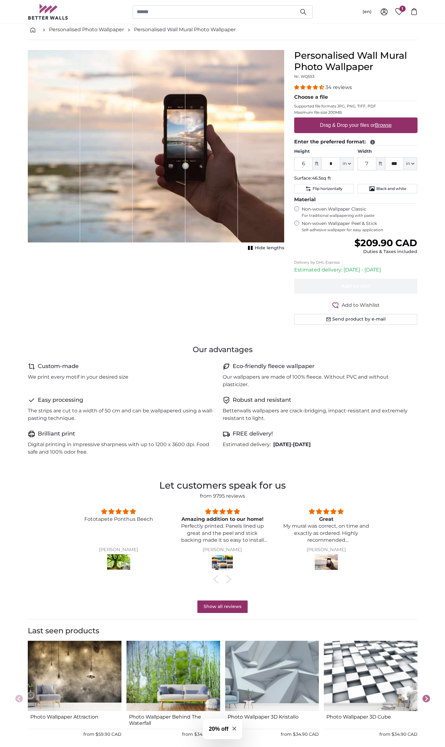
click at [386, 123] on u "Browse" at bounding box center [383, 125] width 17 height 5
click at [386, 119] on input "Drag & Drop your files or Browse" at bounding box center [355, 119] width 123 height 2
type input "**********"
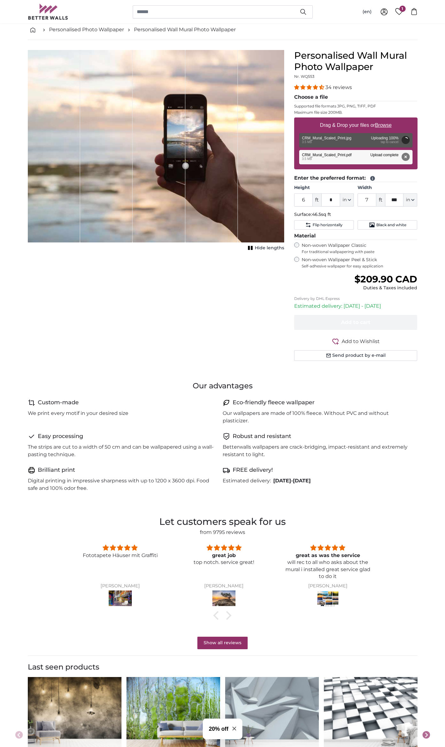
type input "19"
type input "*"
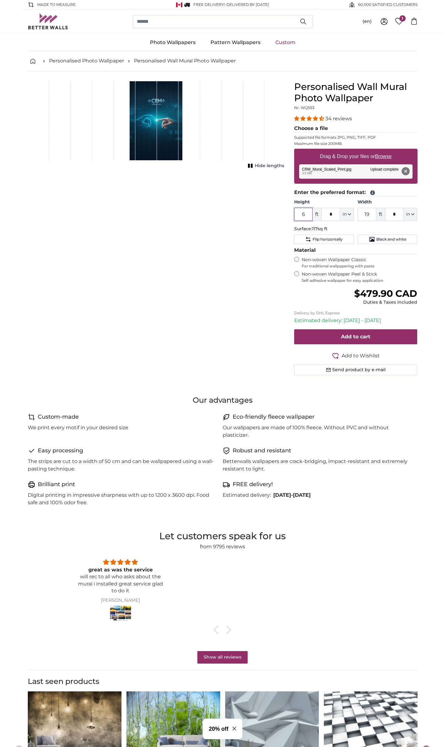
drag, startPoint x: 305, startPoint y: 216, endPoint x: 285, endPoint y: 214, distance: 19.4
click at [288, 215] on product-detail "Cancel Crop image Hide lengths Personalised Wall Mural Photo Wallpaper Nr. WQ55…" at bounding box center [223, 230] width 400 height 319
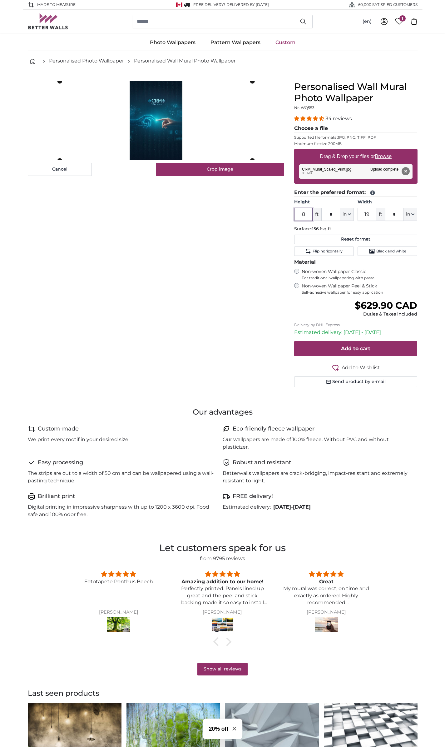
click at [172, 136] on cropper-handle at bounding box center [156, 120] width 193 height 79
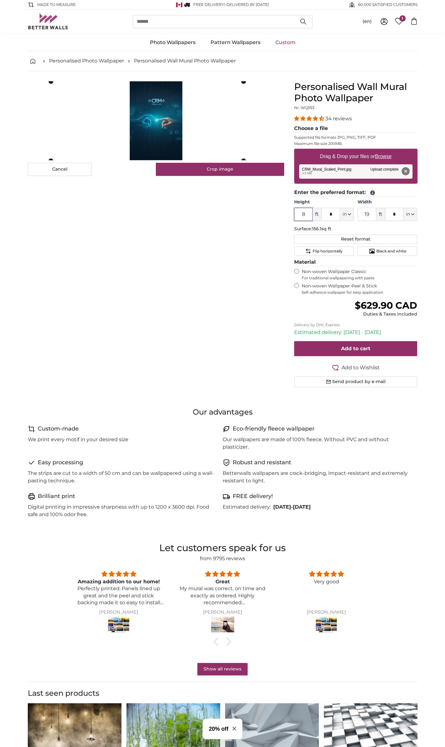
click at [201, 134] on cropper-handle at bounding box center [147, 121] width 193 height 79
click at [407, 172] on button "Remove" at bounding box center [406, 171] width 8 height 8
type input "6"
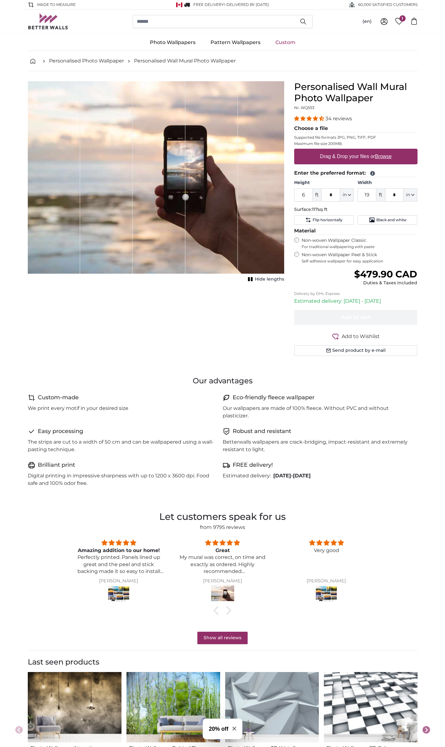
click at [386, 155] on u "Browse" at bounding box center [383, 156] width 17 height 5
click at [386, 151] on input "Drag & Drop your files or Browse" at bounding box center [355, 150] width 123 height 2
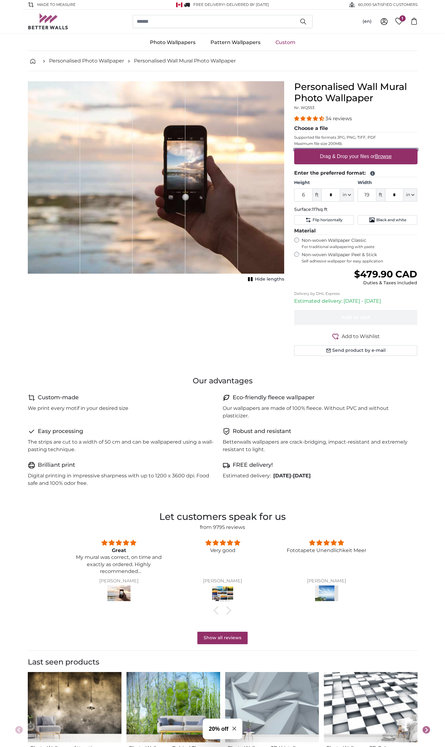
type input "**********"
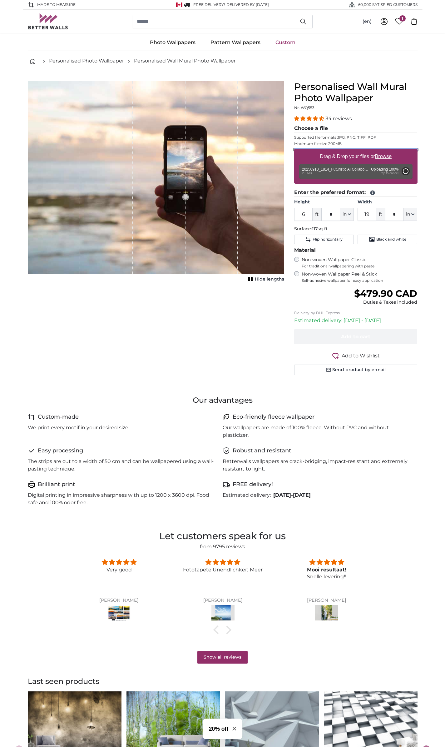
type input "2"
type input "*"
type input "3"
type input "*"
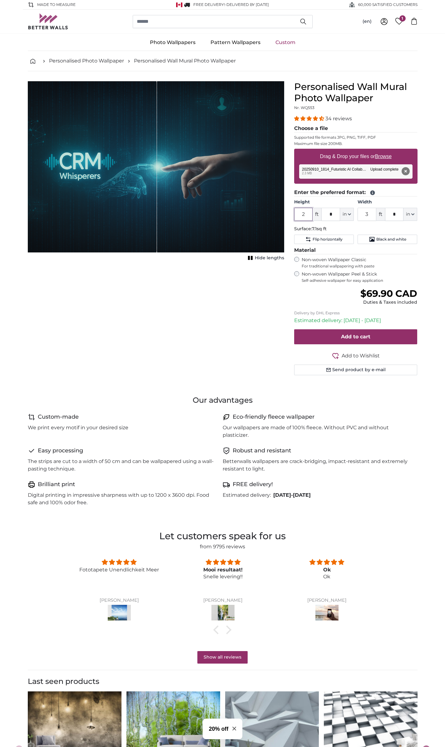
drag, startPoint x: 306, startPoint y: 213, endPoint x: 299, endPoint y: 214, distance: 7.2
click at [299, 214] on input "2" at bounding box center [303, 214] width 19 height 13
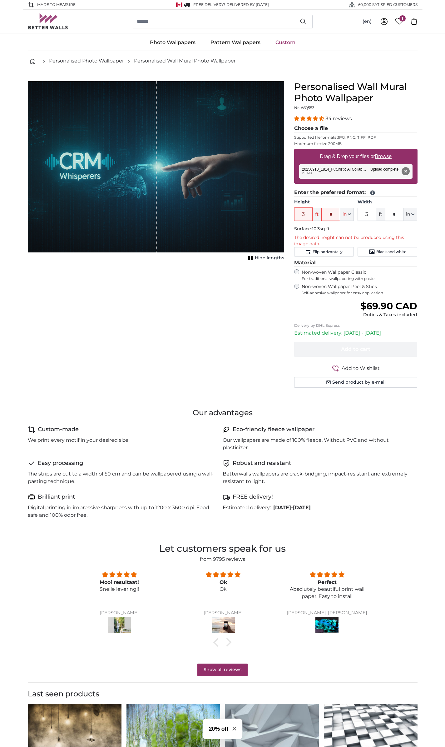
type input "3"
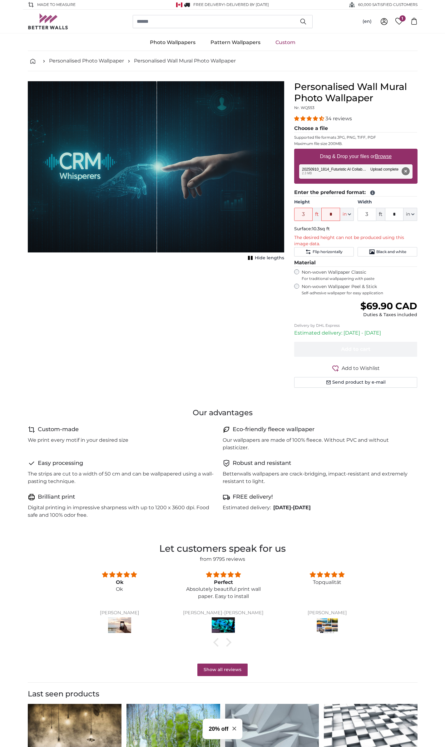
click at [410, 171] on button "Remove" at bounding box center [406, 171] width 8 height 8
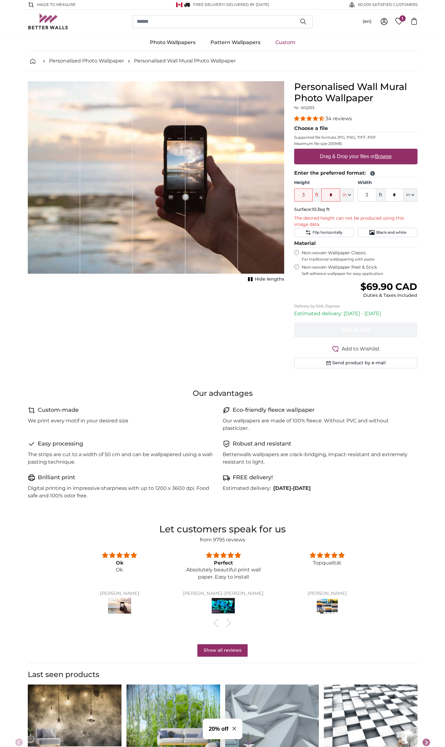
click at [387, 154] on u "Browse" at bounding box center [383, 156] width 17 height 5
click at [387, 151] on input "Drag & Drop your files or Browse" at bounding box center [355, 150] width 123 height 2
type input "**********"
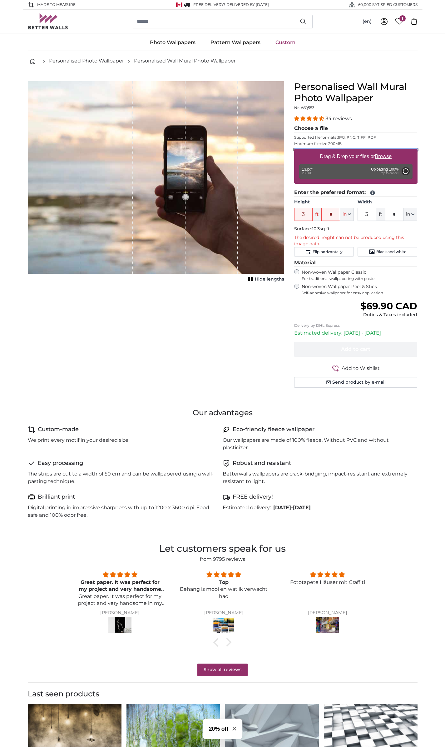
type input "6"
type input "*"
type input "7"
type input "***"
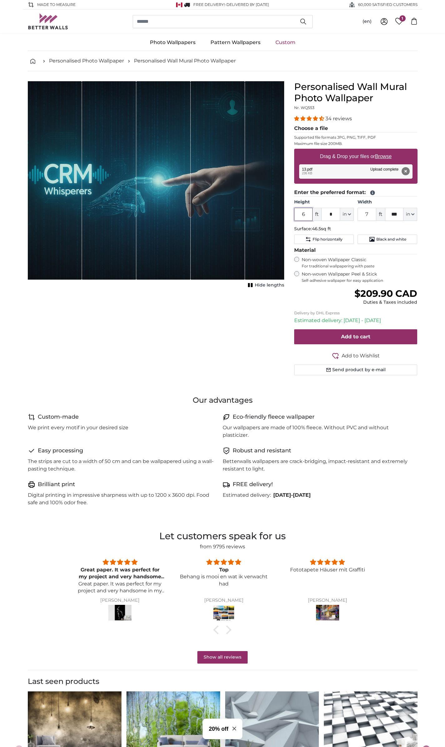
drag, startPoint x: 309, startPoint y: 217, endPoint x: 288, endPoint y: 218, distance: 21.9
click at [292, 217] on div "Personalised Wall Mural Photo Wallpaper Nr. WQ553 34 reviews Choose a file Supp…" at bounding box center [355, 235] width 133 height 309
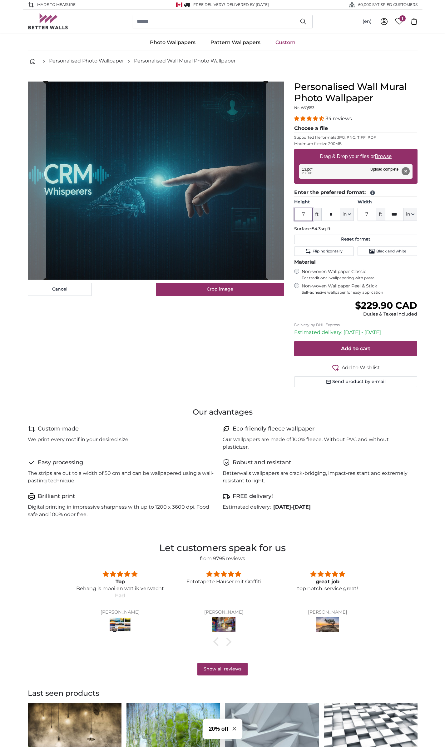
type input "7"
drag, startPoint x: 368, startPoint y: 215, endPoint x: 355, endPoint y: 214, distance: 13.8
click at [355, 214] on div "Height 7 ft * in Centimeter (cm) Inches (inch) Feet (ft. in.) Width 7 ft *** in…" at bounding box center [355, 210] width 123 height 22
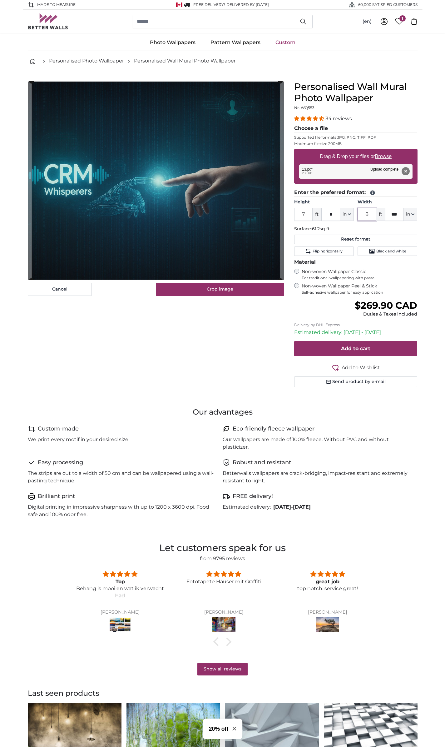
type input "8"
drag, startPoint x: 304, startPoint y: 215, endPoint x: 293, endPoint y: 216, distance: 11.3
click at [293, 216] on div "Personalised Wall Mural Photo Wallpaper Nr. WQ553 34 reviews Choose a file Supp…" at bounding box center [355, 241] width 133 height 321
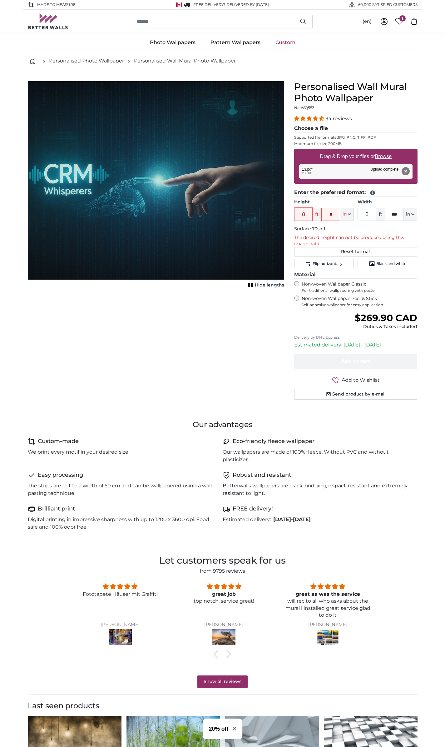
type input "8"
drag, startPoint x: 373, startPoint y: 214, endPoint x: 363, endPoint y: 214, distance: 10.0
click at [363, 214] on input "8" at bounding box center [367, 214] width 19 height 13
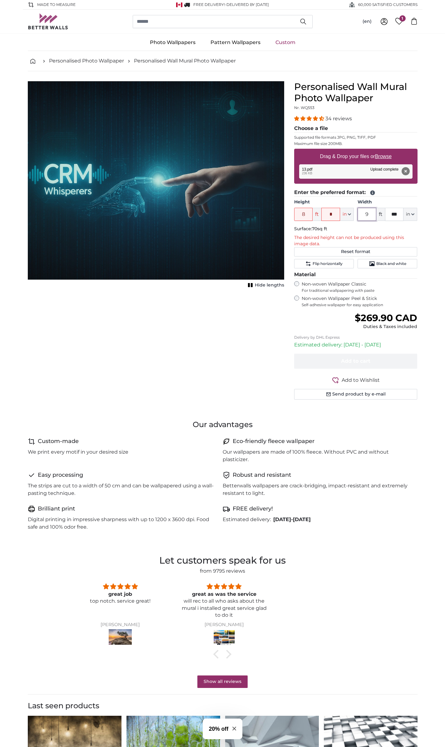
type input "9"
click at [356, 228] on p "Surface: 77.9sq ft" at bounding box center [355, 229] width 123 height 6
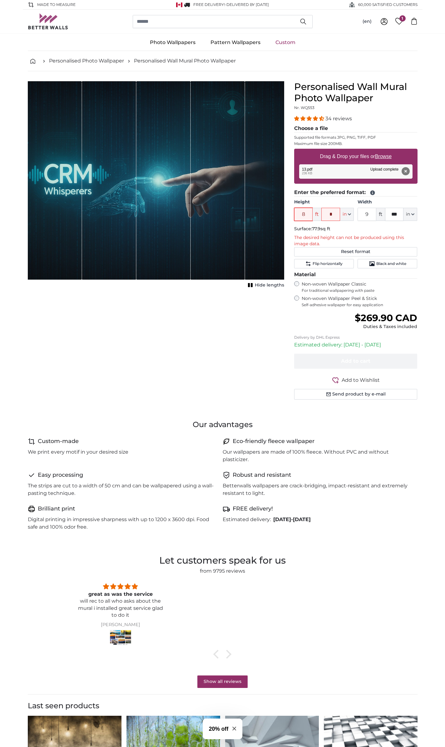
drag, startPoint x: 309, startPoint y: 214, endPoint x: 299, endPoint y: 214, distance: 10.0
click at [299, 214] on input "8" at bounding box center [303, 214] width 19 height 13
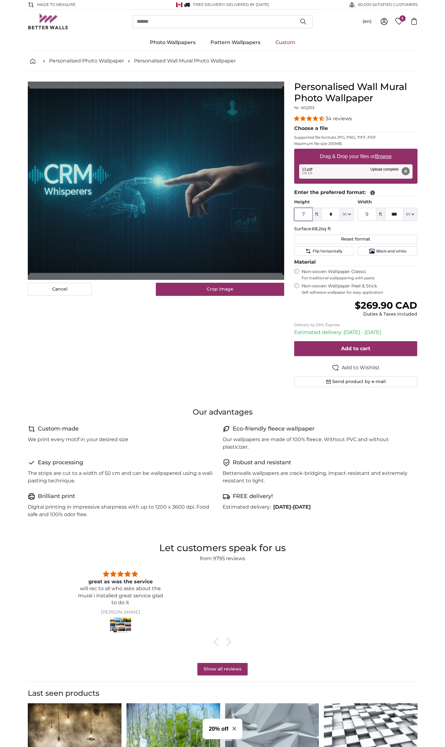
type input "7"
drag, startPoint x: 331, startPoint y: 216, endPoint x: 326, endPoint y: 216, distance: 5.3
click at [326, 216] on input "*" at bounding box center [331, 214] width 19 height 13
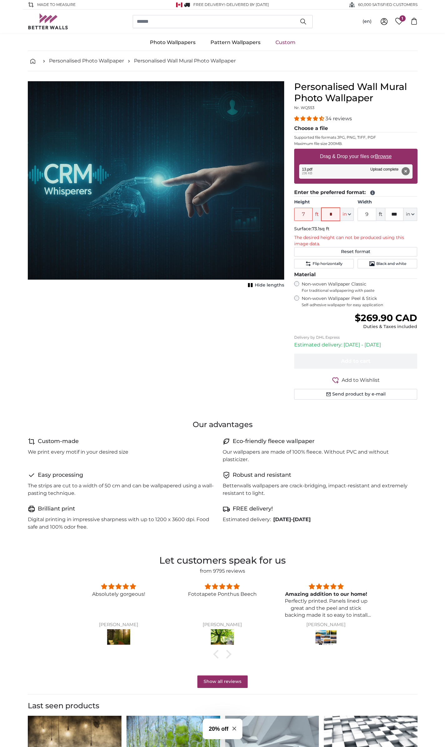
drag, startPoint x: 334, startPoint y: 215, endPoint x: 329, endPoint y: 214, distance: 5.3
click at [329, 214] on input "*" at bounding box center [331, 214] width 19 height 13
drag, startPoint x: 333, startPoint y: 214, endPoint x: 325, endPoint y: 214, distance: 7.8
click at [325, 214] on input "*" at bounding box center [331, 214] width 19 height 13
drag, startPoint x: 336, startPoint y: 215, endPoint x: 329, endPoint y: 215, distance: 6.9
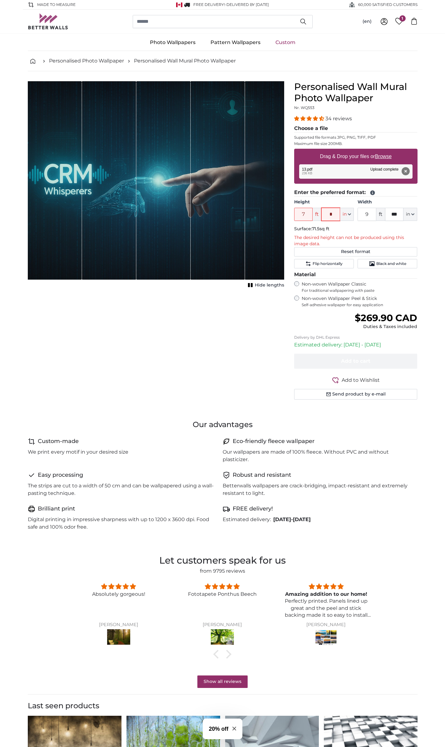
click at [329, 215] on input "*" at bounding box center [331, 214] width 19 height 13
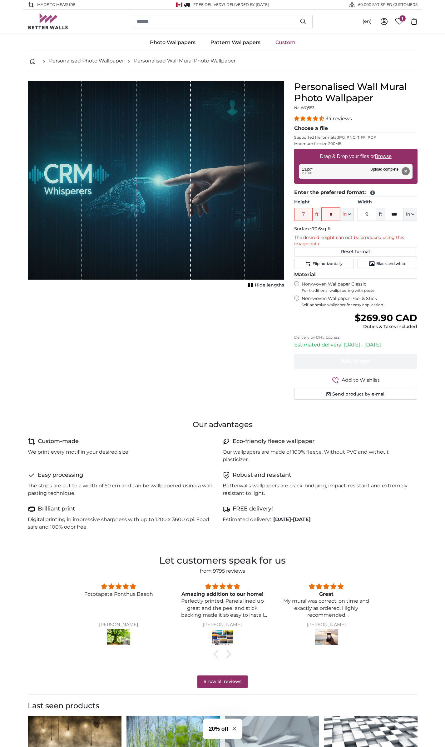
drag, startPoint x: 335, startPoint y: 215, endPoint x: 325, endPoint y: 215, distance: 10.0
click at [325, 215] on input "*" at bounding box center [331, 214] width 19 height 13
drag, startPoint x: 334, startPoint y: 214, endPoint x: 325, endPoint y: 214, distance: 9.1
click at [325, 214] on input "*" at bounding box center [331, 214] width 19 height 13
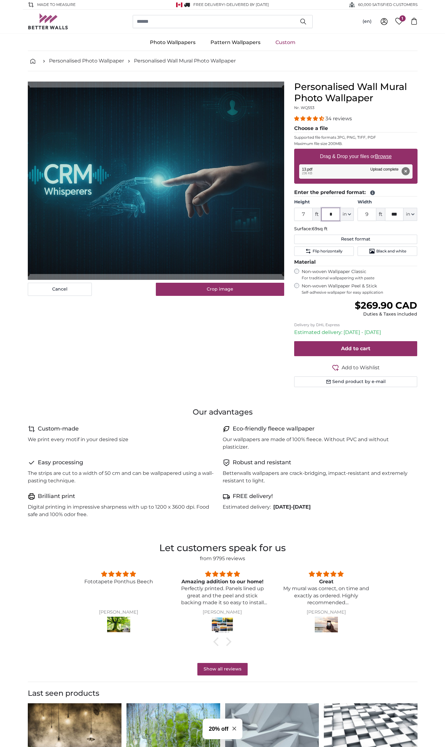
click at [327, 214] on input "*" at bounding box center [331, 214] width 19 height 13
type input "*"
click at [343, 223] on fieldset "Enter the preferred format: Height 7 ft * in Centimeter (cm) Inches (inch) Feet…" at bounding box center [355, 222] width 123 height 67
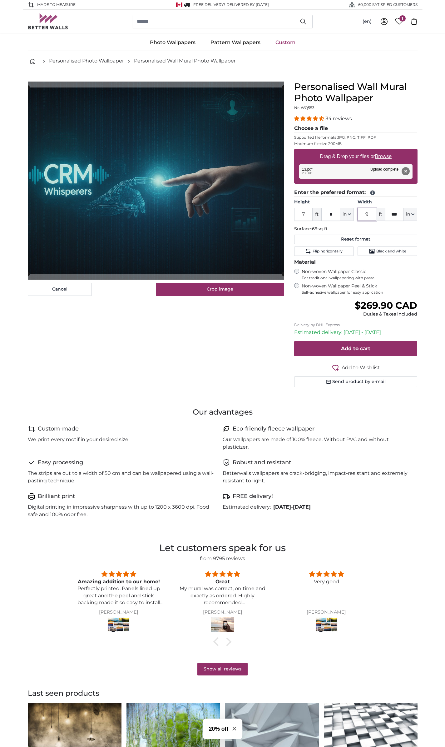
drag, startPoint x: 370, startPoint y: 215, endPoint x: 358, endPoint y: 216, distance: 12.2
click at [358, 216] on input "9" at bounding box center [367, 214] width 19 height 13
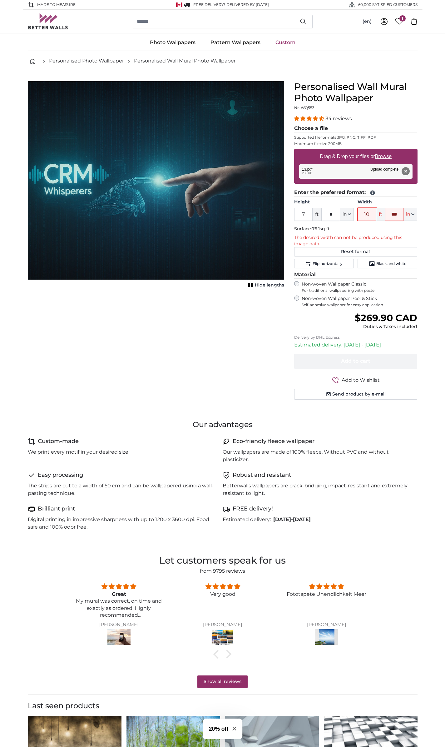
drag, startPoint x: 374, startPoint y: 215, endPoint x: 355, endPoint y: 215, distance: 18.8
click at [355, 215] on div "Height 7 ft * in Centimeter (cm) Inches (inch) Feet (ft. in.) Width 10 ft *** i…" at bounding box center [355, 210] width 123 height 22
type input "9"
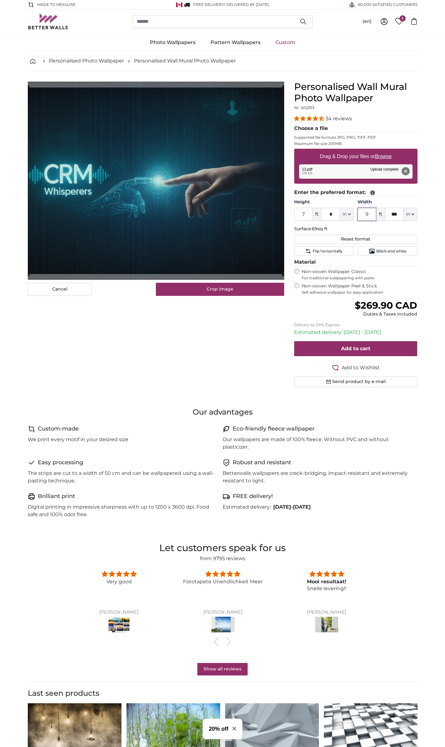
drag, startPoint x: 370, startPoint y: 215, endPoint x: 354, endPoint y: 213, distance: 16.3
click at [354, 213] on div "Height 7 ft * in Centimeter (cm) Inches (inch) Feet (ft. in.) Width 9 ft *** in…" at bounding box center [355, 210] width 123 height 22
drag, startPoint x: 335, startPoint y: 214, endPoint x: 327, endPoint y: 214, distance: 7.8
click at [327, 214] on input "*" at bounding box center [331, 214] width 19 height 13
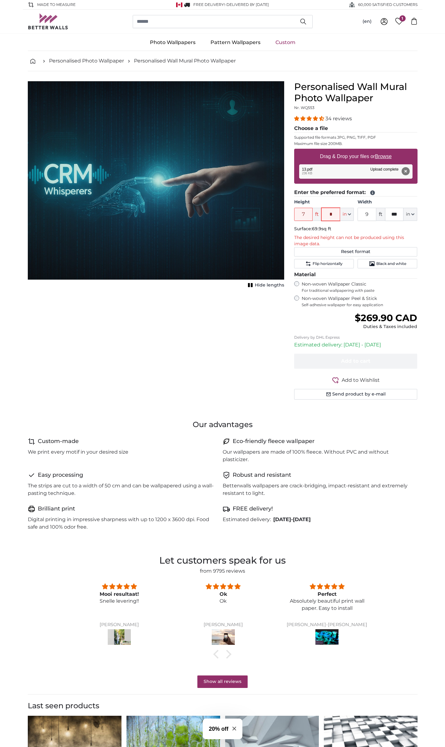
drag, startPoint x: 334, startPoint y: 214, endPoint x: 327, endPoint y: 214, distance: 6.6
click at [327, 214] on input "*" at bounding box center [331, 214] width 19 height 13
type input "*"
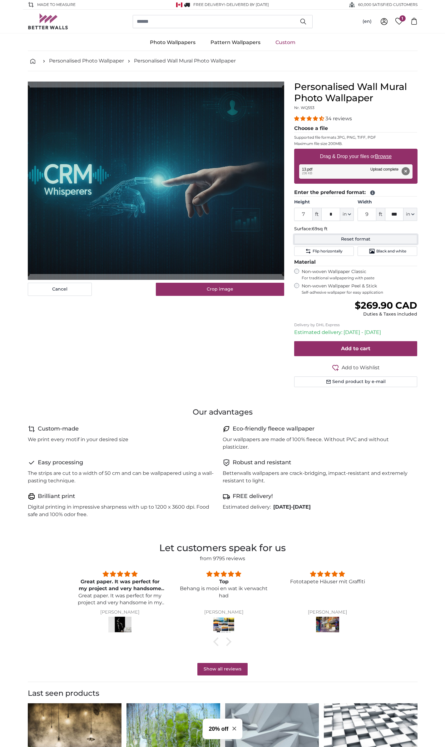
click at [333, 242] on button "Reset format" at bounding box center [355, 239] width 123 height 9
type input "6"
type input "*"
type input "7"
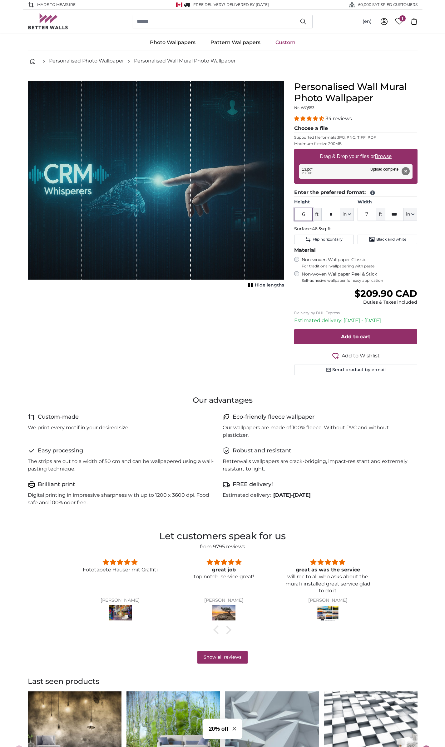
drag, startPoint x: 308, startPoint y: 216, endPoint x: 299, endPoint y: 218, distance: 9.2
click at [299, 218] on input "6" at bounding box center [303, 214] width 19 height 13
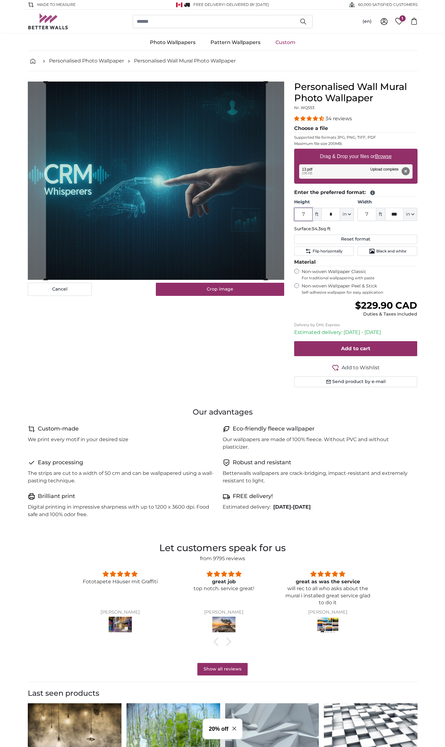
type input "7"
click at [309, 264] on legend "Material" at bounding box center [355, 262] width 123 height 8
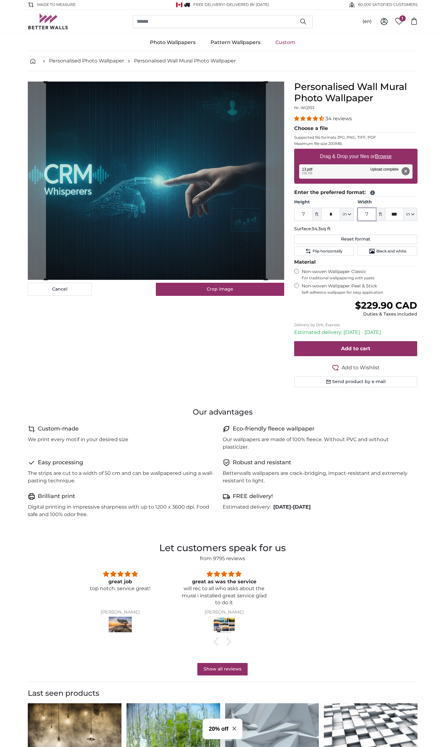
drag, startPoint x: 370, startPoint y: 213, endPoint x: 364, endPoint y: 213, distance: 6.0
click at [364, 213] on input "7" at bounding box center [367, 214] width 19 height 13
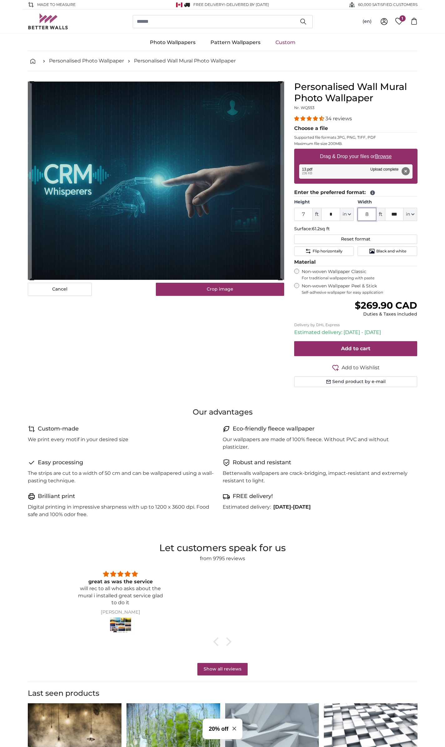
click at [290, 204] on product-detail "Cancel Crop image Hide lengths Personalised Wall Mural Photo Wallpaper Nr. WQ55…" at bounding box center [223, 236] width 400 height 331
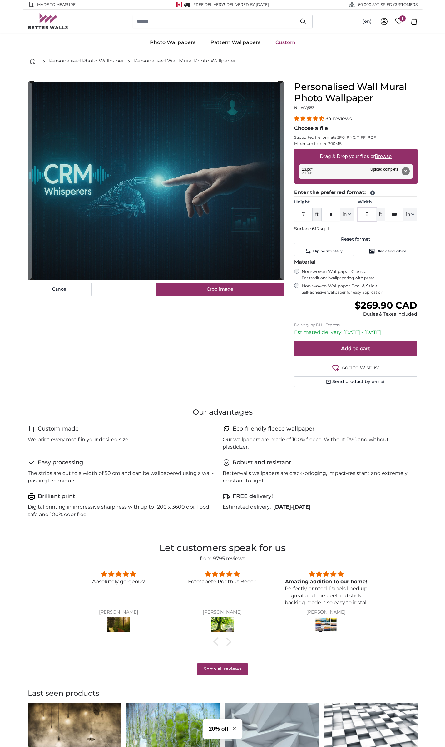
click at [214, 60] on div "Personalised Photo Wallpaper Personalised Wall Mural Photo Wallpaper Personalis…" at bounding box center [223, 226] width 390 height 351
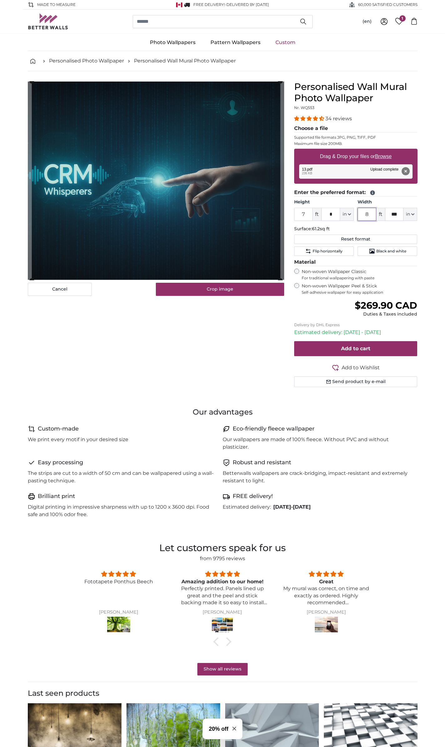
click at [340, 76] on product-detail "Cancel Crop image Hide lengths Personalised Wall Mural Photo Wallpaper Nr. WQ55…" at bounding box center [223, 236] width 400 height 331
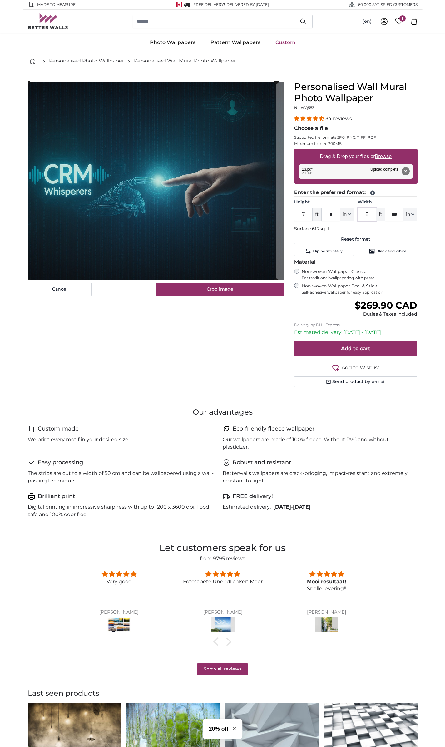
click at [40, 144] on cropper-handle at bounding box center [152, 181] width 249 height 199
drag, startPoint x: 371, startPoint y: 213, endPoint x: 358, endPoint y: 217, distance: 13.7
click at [358, 217] on input "8" at bounding box center [367, 214] width 19 height 13
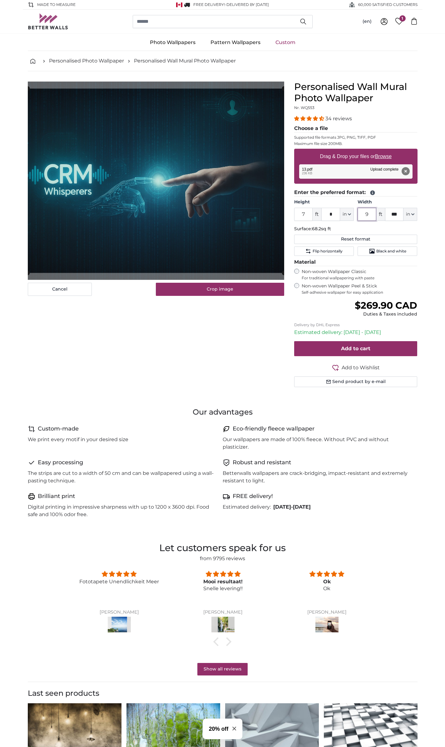
type input "9"
drag, startPoint x: 304, startPoint y: 214, endPoint x: 292, endPoint y: 214, distance: 11.9
click at [292, 214] on div "Personalised Wall Mural Photo Wallpaper Nr. WQ553 34 reviews Choose a file Supp…" at bounding box center [355, 241] width 133 height 321
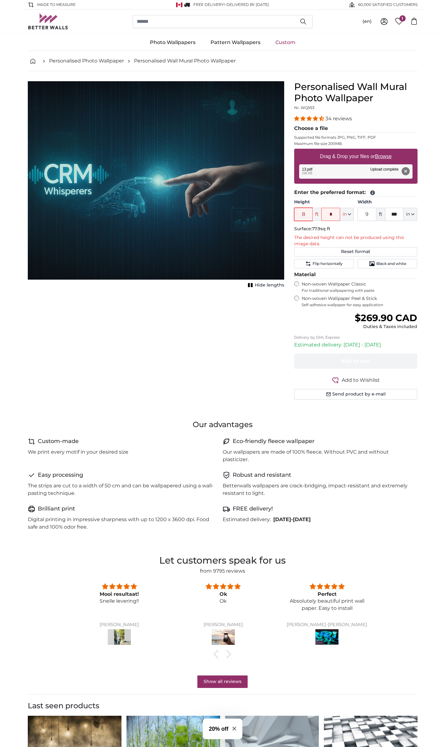
drag, startPoint x: 308, startPoint y: 215, endPoint x: 301, endPoint y: 215, distance: 7.2
click at [301, 215] on input "8" at bounding box center [303, 214] width 19 height 13
type input "7"
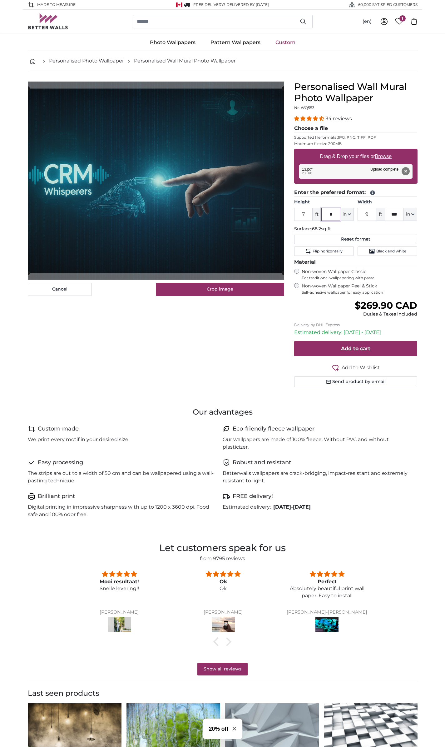
drag, startPoint x: 335, startPoint y: 216, endPoint x: 326, endPoint y: 216, distance: 9.1
click at [326, 216] on input "*" at bounding box center [331, 214] width 19 height 13
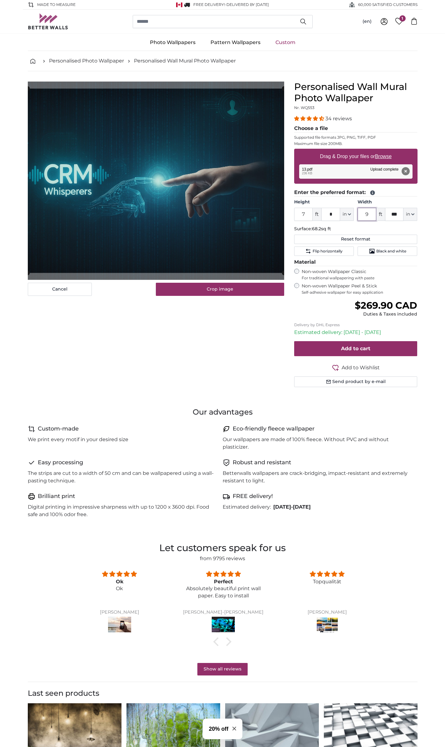
drag, startPoint x: 373, startPoint y: 213, endPoint x: 363, endPoint y: 215, distance: 9.8
click at [363, 215] on input "9" at bounding box center [367, 214] width 19 height 13
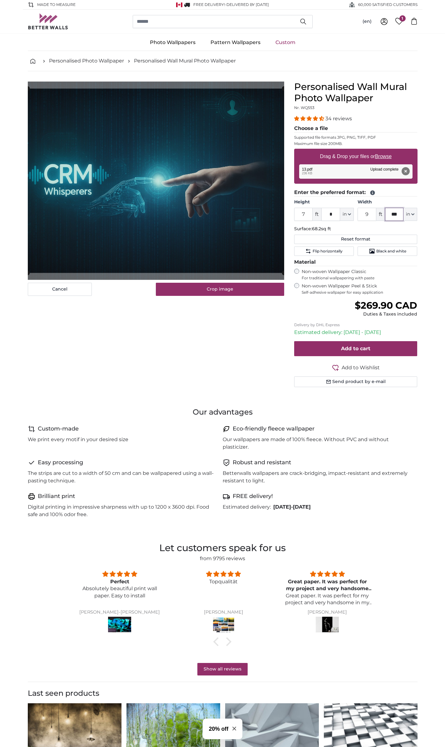
drag, startPoint x: 399, startPoint y: 216, endPoint x: 387, endPoint y: 216, distance: 12.5
click at [387, 216] on input "***" at bounding box center [394, 214] width 19 height 13
type input "*"
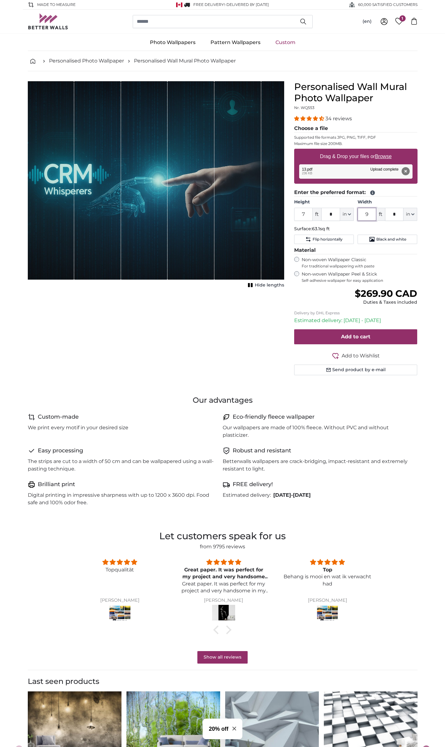
drag, startPoint x: 370, startPoint y: 216, endPoint x: 355, endPoint y: 216, distance: 15.0
click at [355, 216] on div "Height 7 ft * in Centimeter (cm) Inches (inch) Feet (ft. in.) Width 9 ft * in C…" at bounding box center [355, 210] width 123 height 22
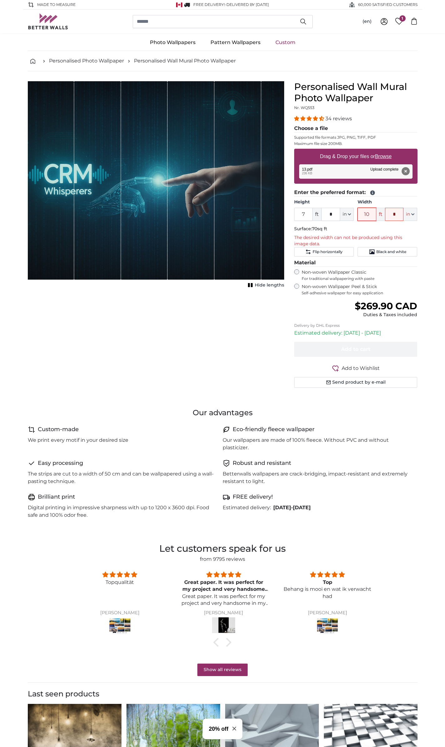
drag, startPoint x: 373, startPoint y: 216, endPoint x: 362, endPoint y: 215, distance: 10.7
click at [362, 215] on input "10" at bounding box center [367, 214] width 19 height 13
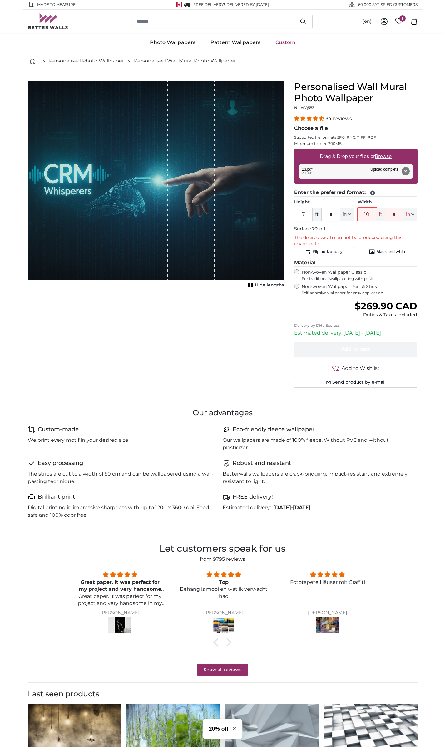
type input "9"
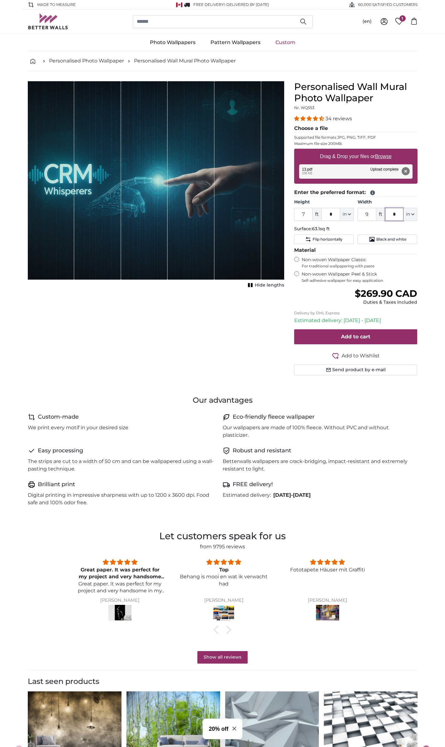
drag, startPoint x: 397, startPoint y: 216, endPoint x: 389, endPoint y: 215, distance: 7.5
click at [389, 215] on input "*" at bounding box center [394, 214] width 19 height 13
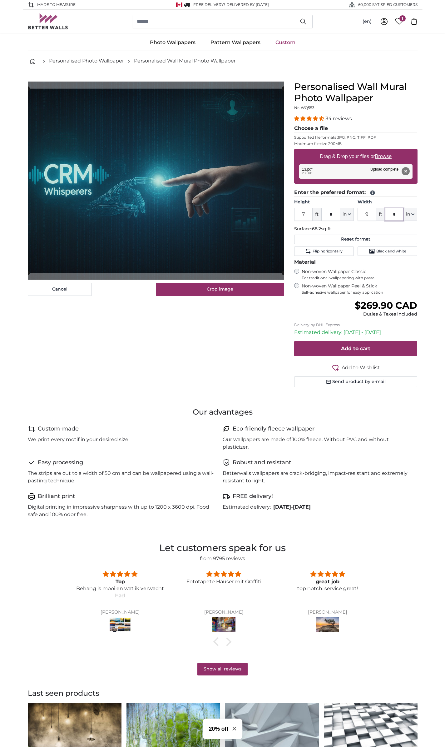
drag, startPoint x: 397, startPoint y: 214, endPoint x: 387, endPoint y: 217, distance: 10.9
click at [387, 217] on input "*" at bounding box center [394, 214] width 19 height 13
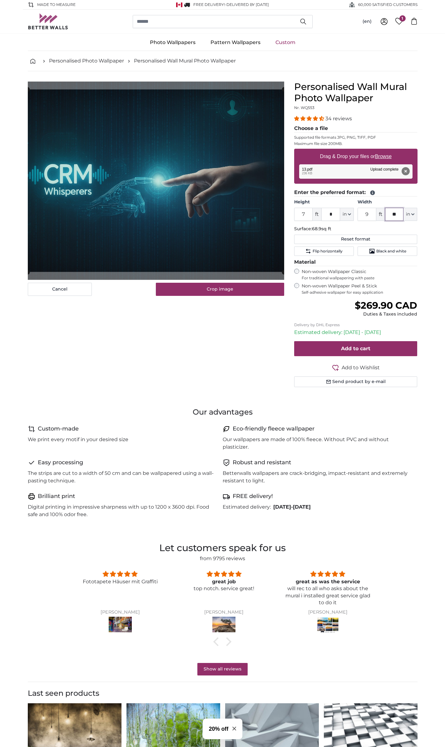
drag, startPoint x: 402, startPoint y: 213, endPoint x: 375, endPoint y: 217, distance: 26.8
click at [376, 217] on div "9 ft ** in Centimeter (cm) Inches (inch) Feet (ft. in.)" at bounding box center [388, 214] width 60 height 13
drag, startPoint x: 401, startPoint y: 212, endPoint x: 377, endPoint y: 218, distance: 24.3
click at [377, 218] on div "9 ft ** in Centimeter (cm) Inches (inch) Feet (ft. in.)" at bounding box center [388, 214] width 60 height 13
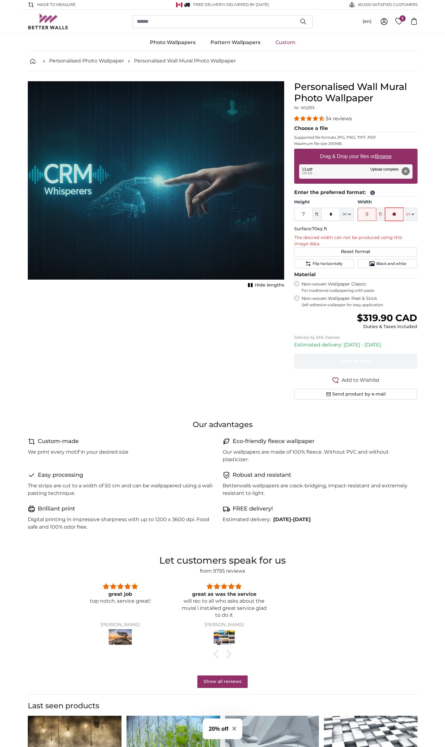
drag, startPoint x: 402, startPoint y: 212, endPoint x: 381, endPoint y: 213, distance: 21.0
click at [381, 213] on div "9 ft ** in Centimeter (cm) Inches (inch) Feet (ft. in.)" at bounding box center [388, 214] width 60 height 13
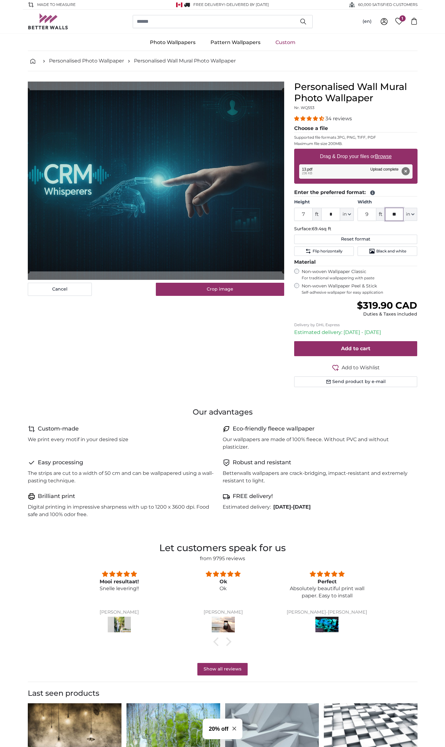
type input "**"
